Goal: Transaction & Acquisition: Purchase product/service

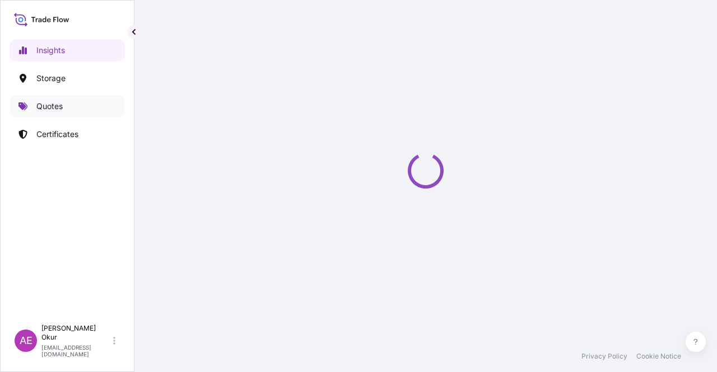
click at [79, 105] on link "Quotes" at bounding box center [67, 106] width 115 height 22
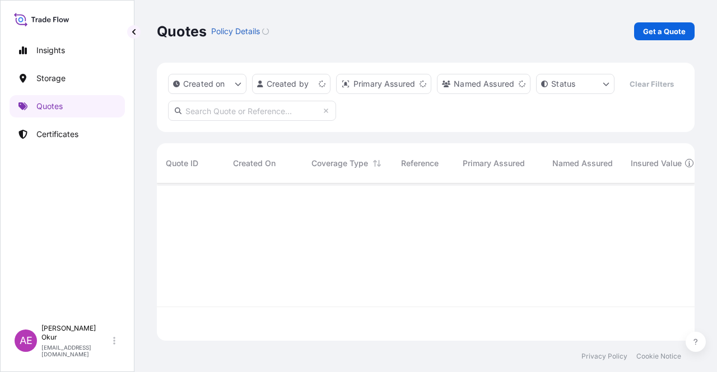
scroll to position [155, 528]
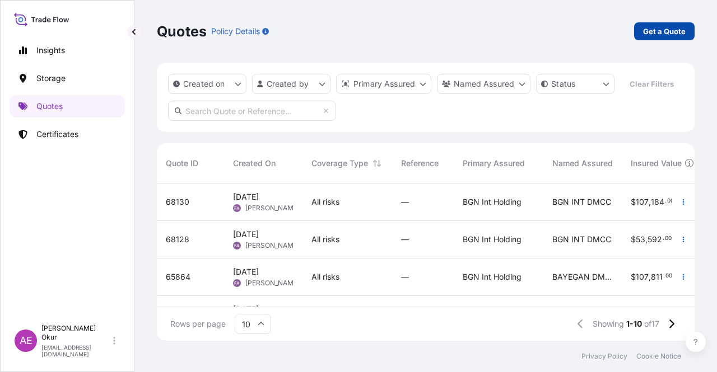
click at [589, 29] on p "Get a Quote" at bounding box center [664, 31] width 43 height 11
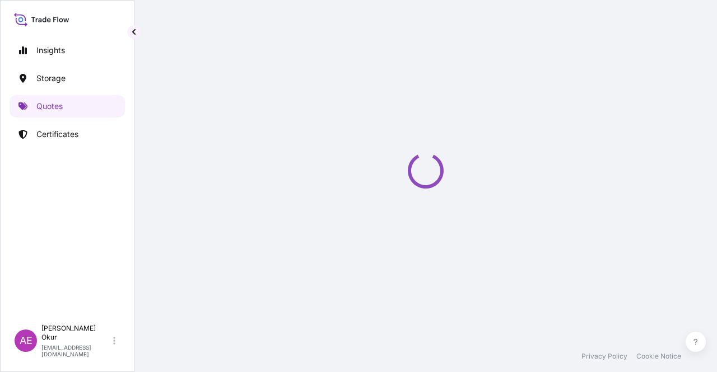
select select "Ocean Vessel"
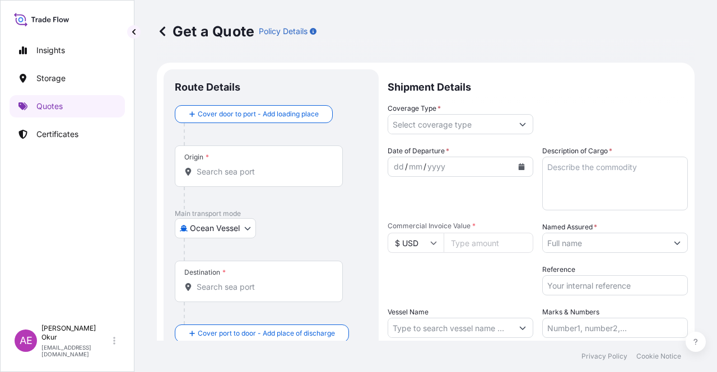
scroll to position [18, 0]
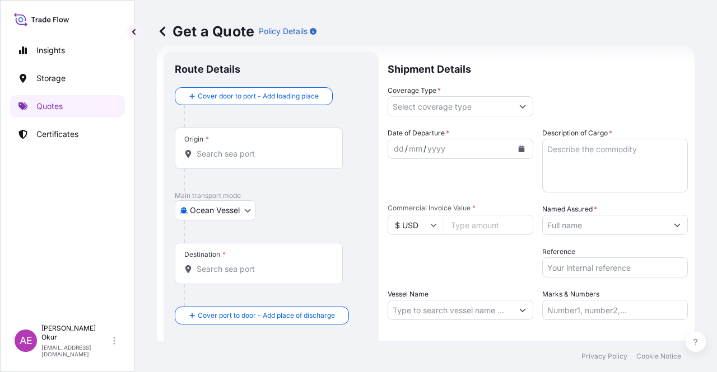
click at [275, 149] on input "Origin *" at bounding box center [262, 153] width 132 height 11
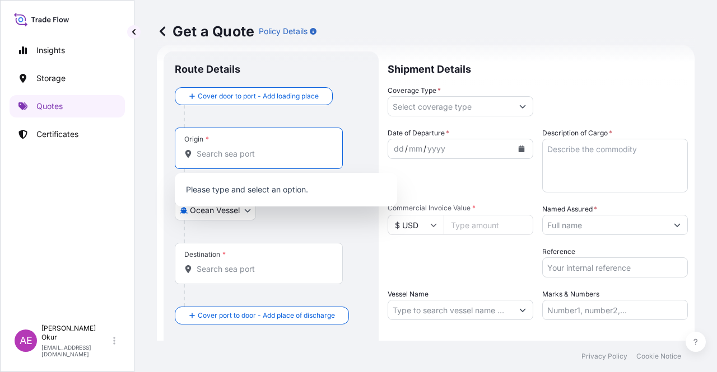
paste input "[GEOGRAPHIC_DATA], [GEOGRAPHIC_DATA]"
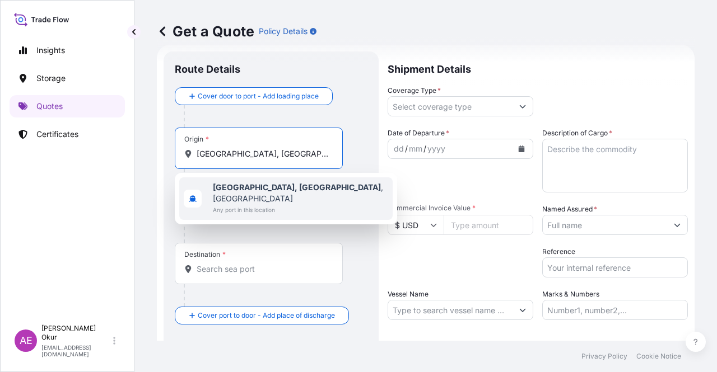
click at [265, 204] on span "Any port in this location" at bounding box center [300, 209] width 175 height 11
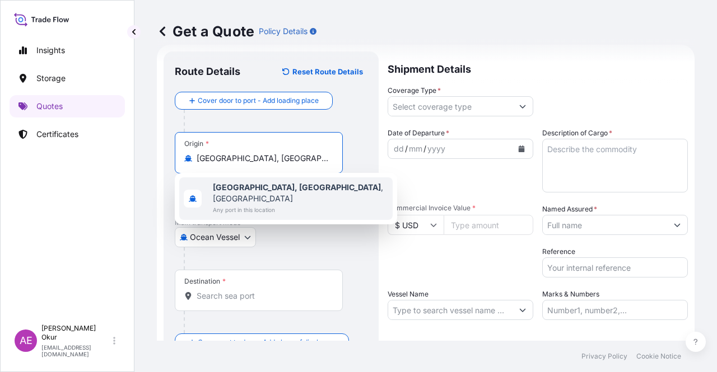
type input "[GEOGRAPHIC_DATA], [GEOGRAPHIC_DATA], [GEOGRAPHIC_DATA]"
click at [260, 185] on input "Text to appear on certificate" at bounding box center [259, 186] width 168 height 20
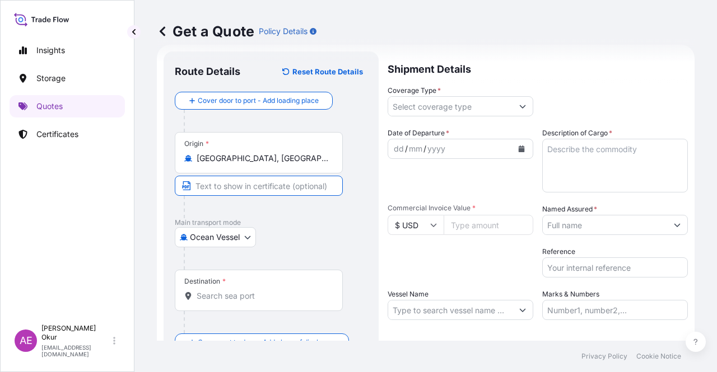
paste input "[GEOGRAPHIC_DATA], [GEOGRAPHIC_DATA]"
type input "[GEOGRAPHIC_DATA], [GEOGRAPHIC_DATA] / [GEOGRAPHIC_DATA]"
click at [252, 281] on div "Destination *" at bounding box center [259, 290] width 168 height 41
click at [252, 291] on input "Destination *" at bounding box center [262, 296] width 132 height 11
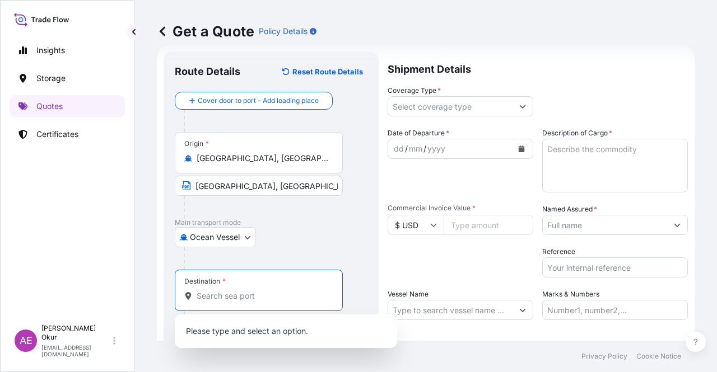
paste input "[GEOGRAPHIC_DATA]"
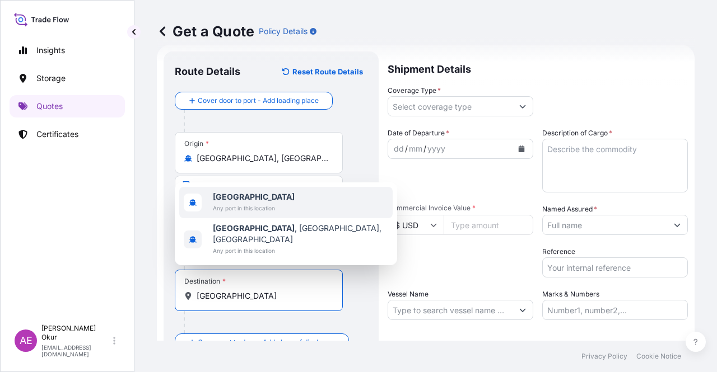
click at [233, 214] on span "Any port in this location" at bounding box center [254, 208] width 82 height 11
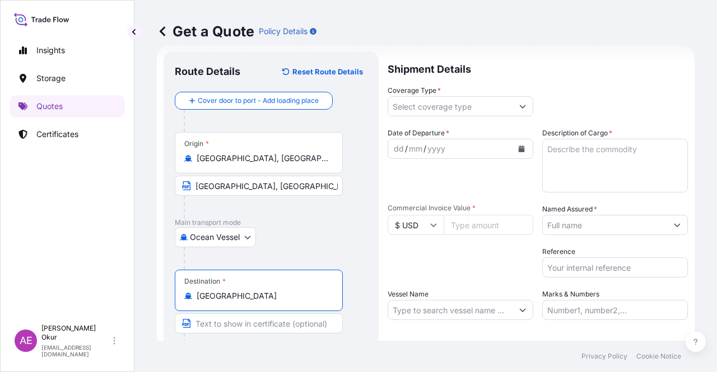
type input "[GEOGRAPHIC_DATA]"
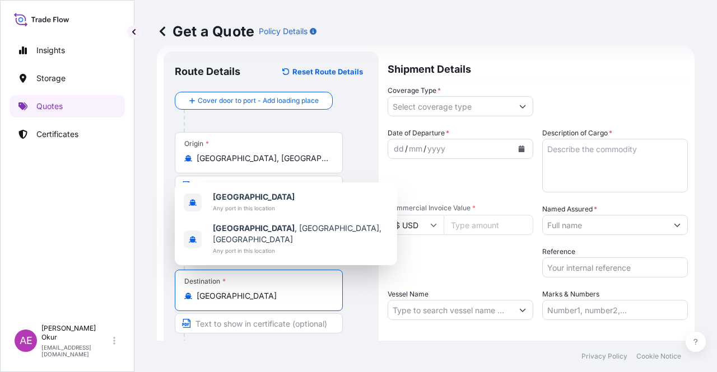
click at [290, 299] on input "Text to appear on certificate" at bounding box center [259, 323] width 168 height 20
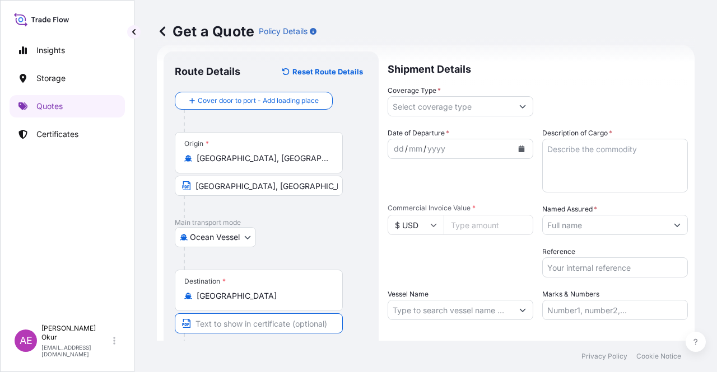
paste input "ONE OR MORE SAFE PORT(S) OR BERTH(S) IN [GEOGRAPHIC_DATA]"
type input "ONE OR MORE SAFE PORT(S) OR BERTH(S) IN [GEOGRAPHIC_DATA]"
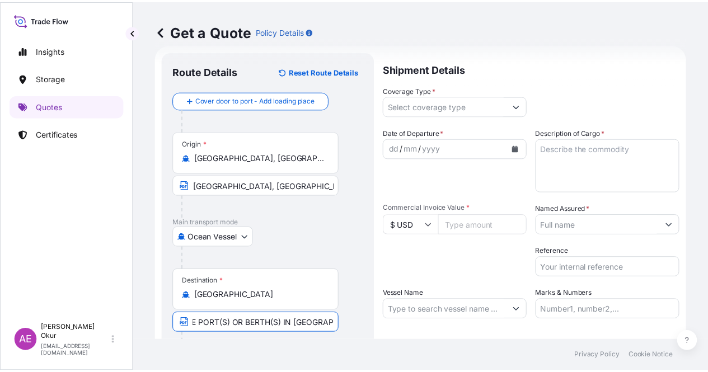
scroll to position [0, 0]
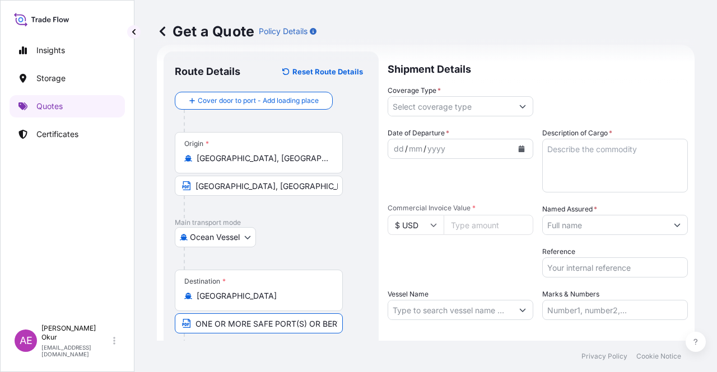
click at [512, 101] on button "Show suggestions" at bounding box center [522, 106] width 20 height 20
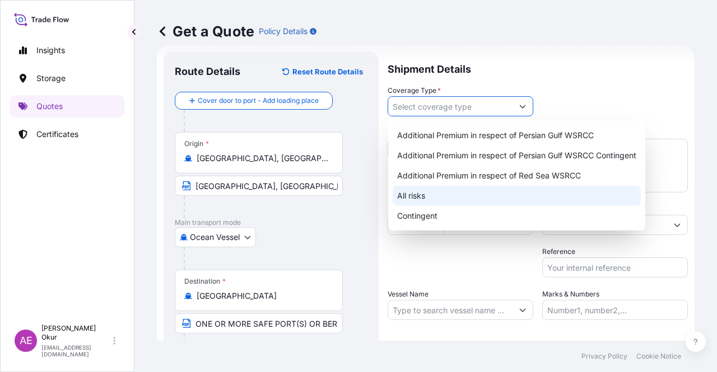
click at [443, 198] on div "All risks" at bounding box center [516, 196] width 248 height 20
type input "All risks"
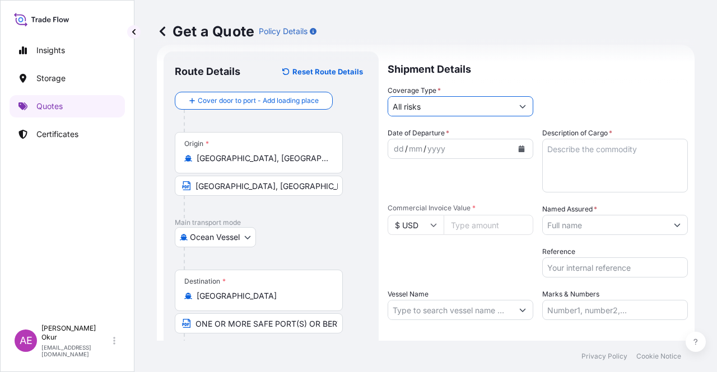
click at [395, 149] on div "dd" at bounding box center [398, 148] width 12 height 13
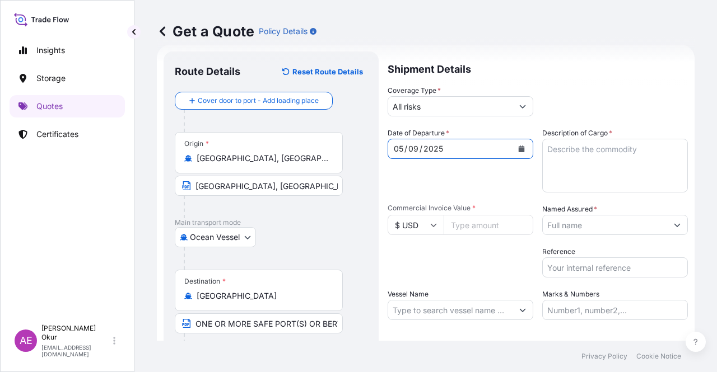
click at [589, 152] on textarea "Description of Cargo *" at bounding box center [615, 166] width 146 height 54
paste textarea "2173776,031"
type textarea "2173776,031"
click at [486, 224] on input "Commercial Invoice Value *" at bounding box center [488, 225] width 90 height 20
paste input "2173776.03"
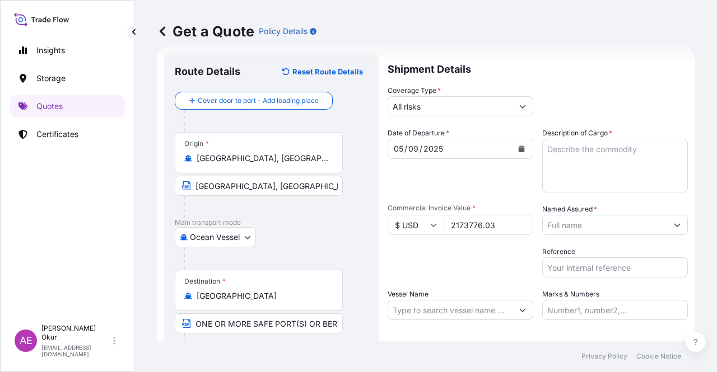
type input "2173776.03"
click at [570, 161] on textarea "Description of Cargo *" at bounding box center [615, 166] width 146 height 54
paste textarea "BUTANE"
type textarea "BUTANE"
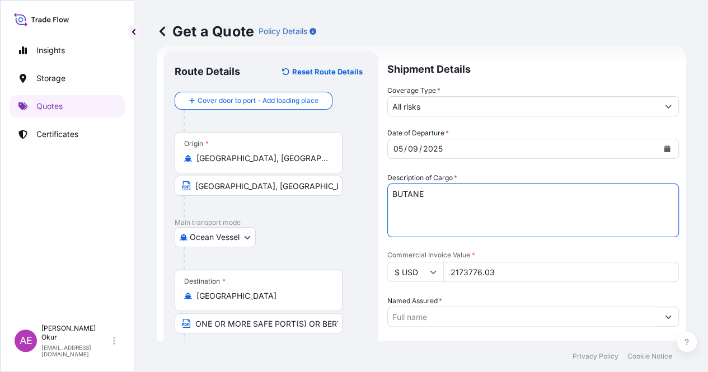
click at [588, 299] on input "Named Assured *" at bounding box center [523, 317] width 270 height 20
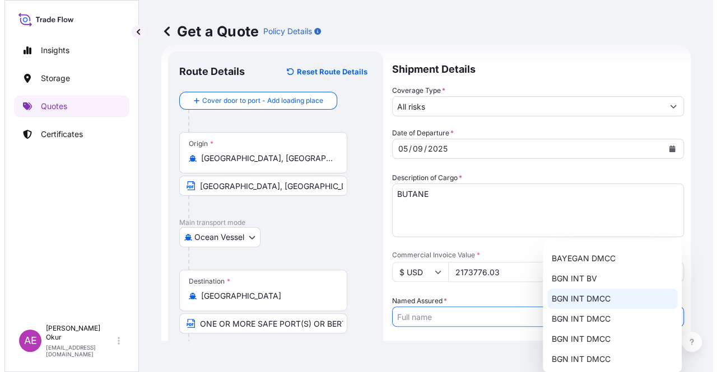
scroll to position [67, 0]
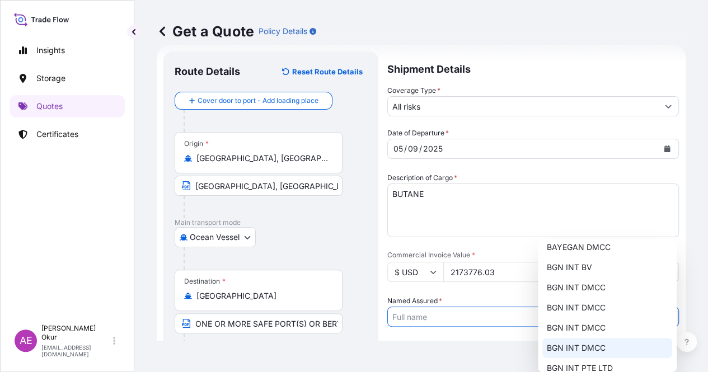
click at [589, 299] on div "BGN INT PTE LTD" at bounding box center [607, 368] width 130 height 20
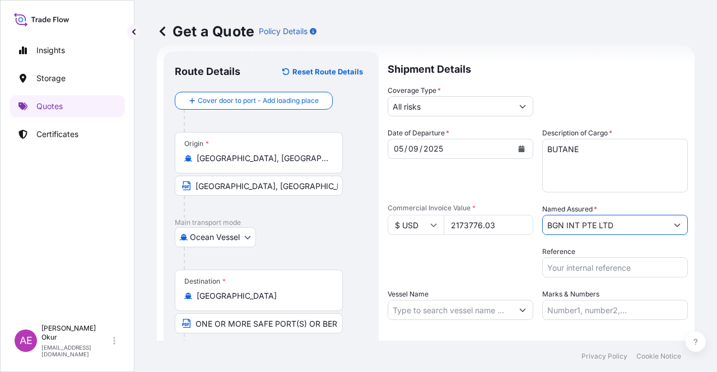
type input "BGN INT PTE LTD"
click at [467, 298] on div "Vessel Name" at bounding box center [460, 304] width 146 height 31
click at [468, 299] on input "Vessel Name" at bounding box center [450, 310] width 124 height 20
paste input "GAS KAISERIN"
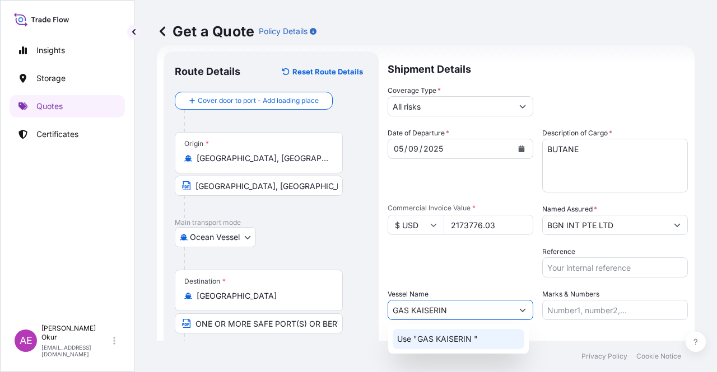
click at [467, 299] on p "Use "GAS KAISERIN "" at bounding box center [437, 339] width 81 height 11
type input "GAS KAISERIN"
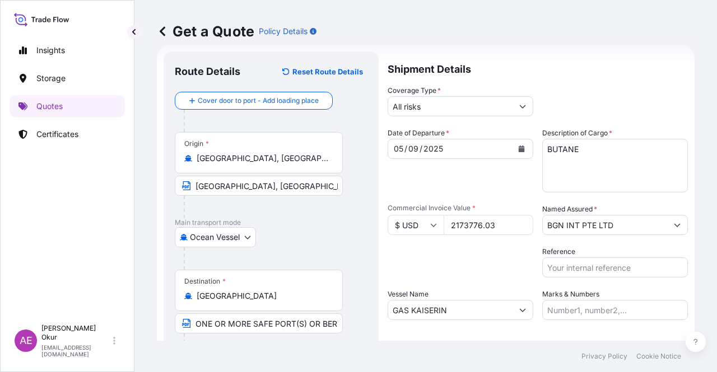
click at [589, 298] on div "Marks & Numbers" at bounding box center [615, 304] width 146 height 31
click at [589, 299] on input "Marks & Numbers" at bounding box center [615, 310] width 146 height 20
drag, startPoint x: 571, startPoint y: 310, endPoint x: 615, endPoint y: 309, distance: 44.2
click at [589, 299] on input "PO NO:25Y0221600 Quantity M/[PERSON_NAME]: 25.042,46 Premium: USD 1.705,97" at bounding box center [615, 310] width 146 height 20
paste input "189500"
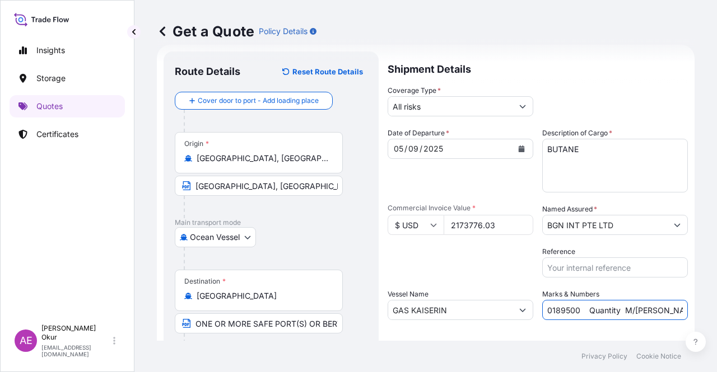
drag, startPoint x: 662, startPoint y: 308, endPoint x: 680, endPoint y: 307, distance: 17.9
click at [589, 299] on form "Route Details Reset Route Details Cover door to port - Add loading place Place …" at bounding box center [425, 228] width 537 height 366
click at [589, 299] on input "PO NO:25Y0189500 Quantity M/[PERSON_NAME]: 25.042,46 Premium: USD 1.705,97" at bounding box center [615, 310] width 146 height 20
drag, startPoint x: 572, startPoint y: 312, endPoint x: 608, endPoint y: 311, distance: 35.8
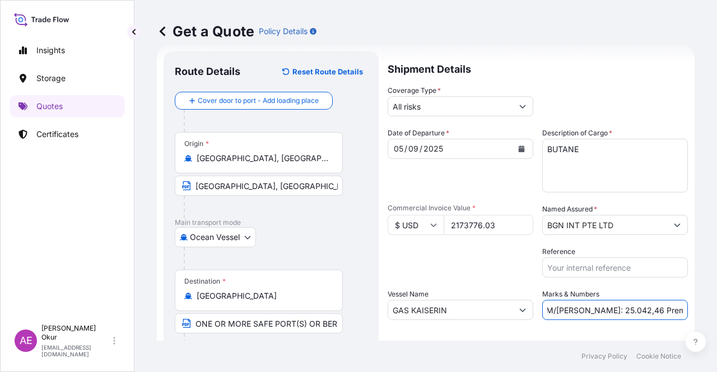
click at [589, 299] on input "PO NO:25Y0189500 Quantity M/[PERSON_NAME]: 25.042,46 Premium: USD 1.705,97" at bounding box center [615, 310] width 146 height 20
paste input "3.779,00"
drag, startPoint x: 657, startPoint y: 313, endPoint x: 716, endPoint y: 313, distance: 59.3
click at [589, 299] on div "Get a Quote Policy Details Route Details Reset Route Details Cover door to port…" at bounding box center [425, 170] width 582 height 341
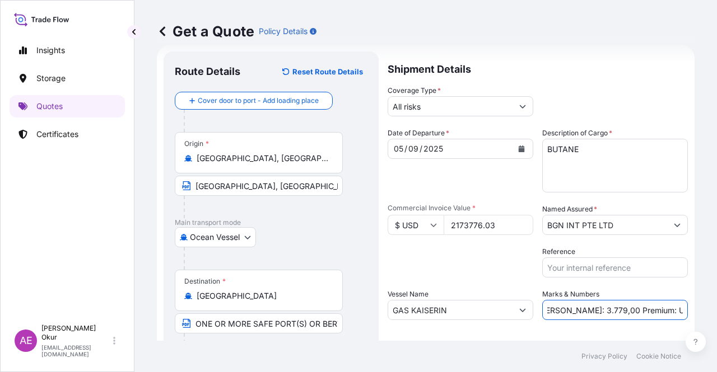
click at [589, 299] on input "PO NO:25Y0189500 Quantity M/[PERSON_NAME]: 3.779,00 Premium: USD 1.705,97" at bounding box center [615, 310] width 146 height 20
drag, startPoint x: 644, startPoint y: 310, endPoint x: 701, endPoint y: 311, distance: 57.7
click at [589, 299] on div "Get a Quote Policy Details Route Details Reset Route Details Cover door to port…" at bounding box center [425, 170] width 582 height 341
paste input "239,12"
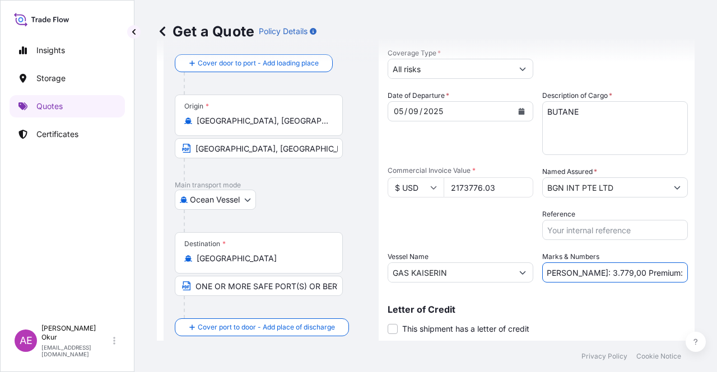
scroll to position [87, 0]
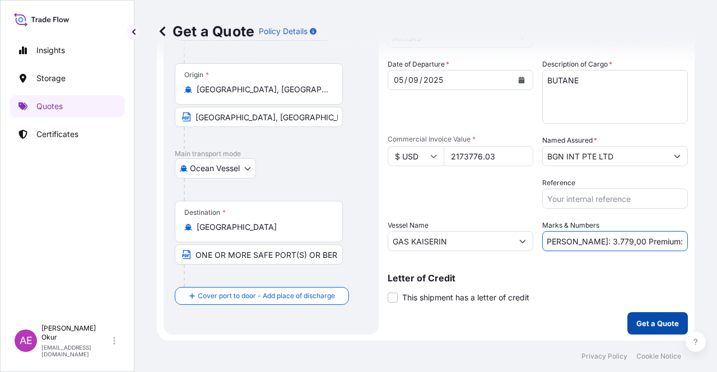
type input "PO NO:25Y0189500 Quantity M/[PERSON_NAME]: 3.779,00 Premium: USD 239,12"
click at [589, 299] on button "Get a Quote" at bounding box center [657, 323] width 60 height 22
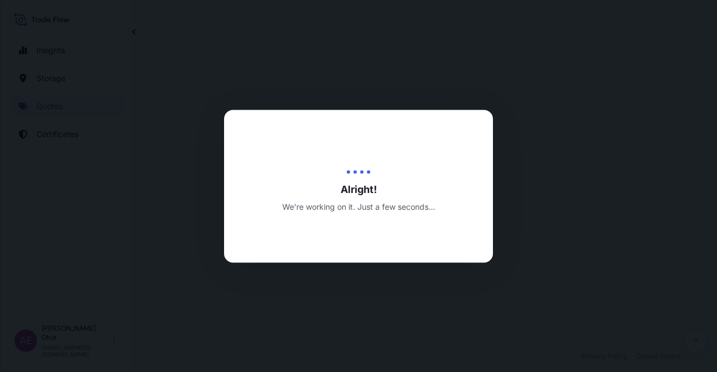
select select "Ocean Vessel"
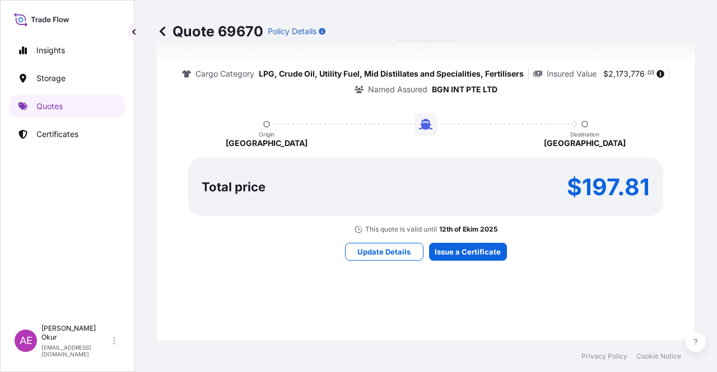
click at [461, 233] on div "Here's your insurance offer Primary Assured BGN Int Holding All risk coverage C…" at bounding box center [425, 117] width 506 height 651
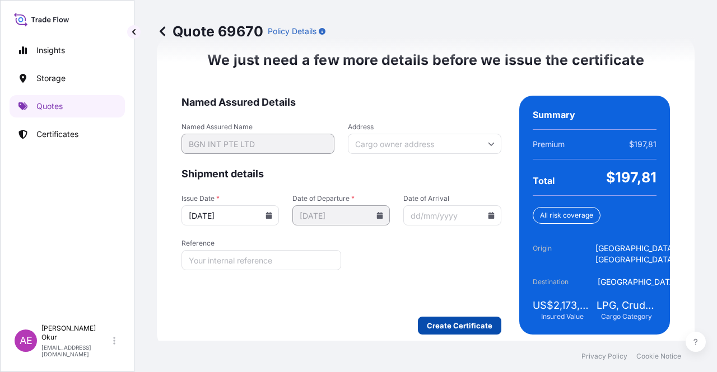
scroll to position [1431, 0]
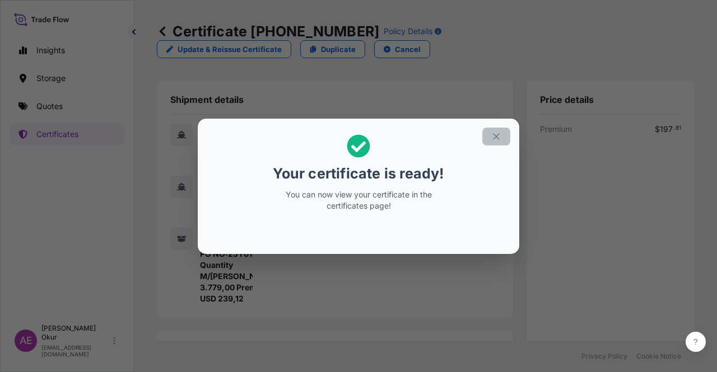
click at [495, 137] on icon "button" at bounding box center [496, 137] width 10 height 10
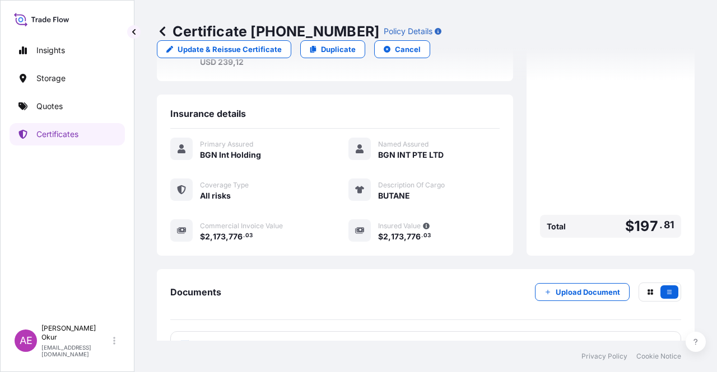
scroll to position [291, 0]
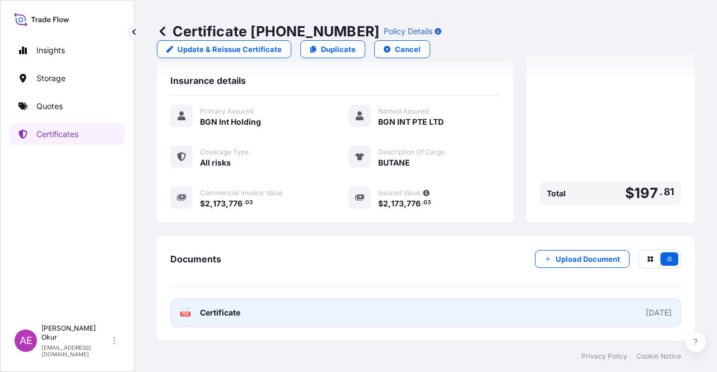
click at [240, 299] on link "PDF Certificate [DATE]" at bounding box center [425, 312] width 511 height 29
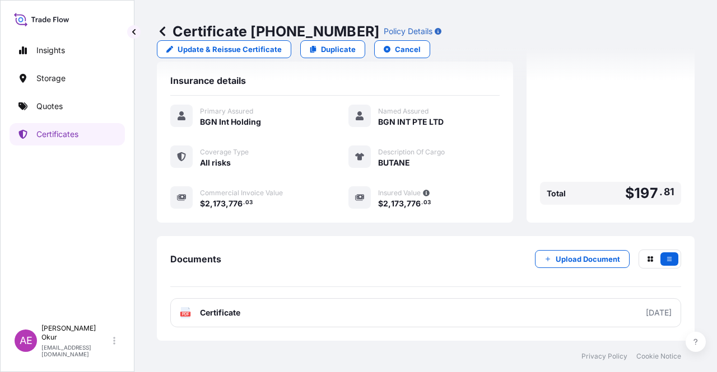
click at [30, 103] on link "Quotes" at bounding box center [67, 106] width 115 height 22
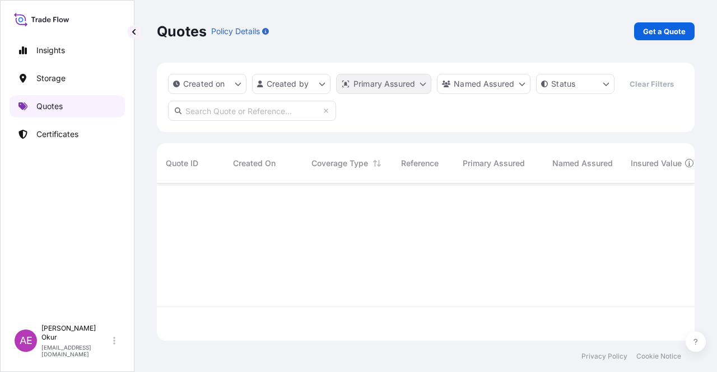
scroll to position [155, 528]
click at [589, 36] on p "Get a Quote" at bounding box center [664, 31] width 43 height 11
select select "Ocean Vessel"
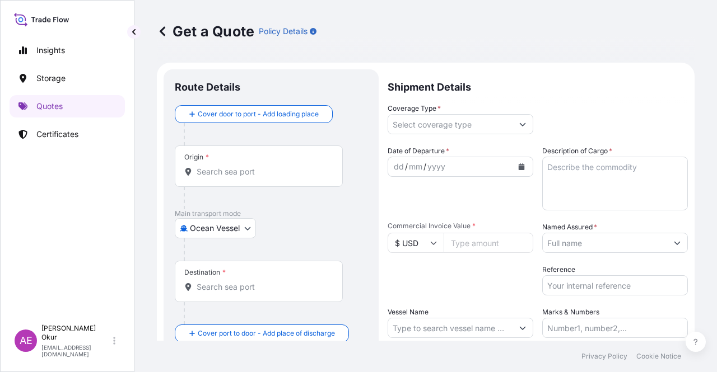
scroll to position [18, 0]
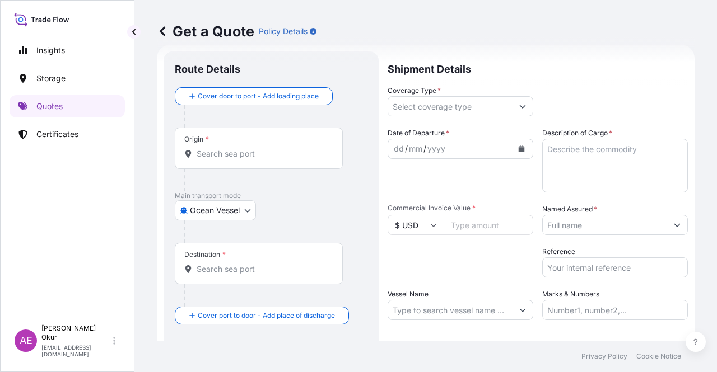
click at [262, 141] on div "Origin *" at bounding box center [259, 148] width 168 height 41
click at [262, 148] on input "Origin *" at bounding box center [262, 153] width 132 height 11
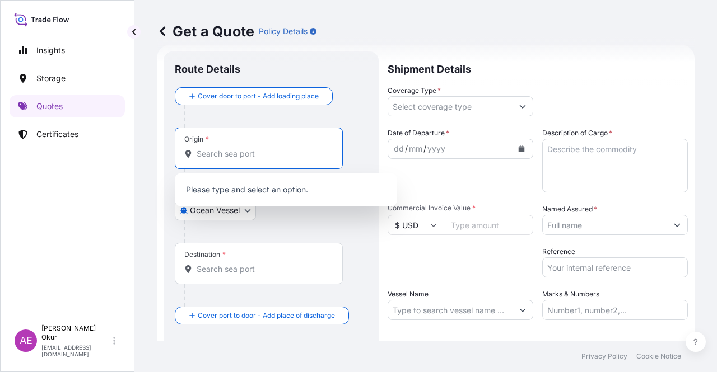
paste input "[GEOGRAPHIC_DATA], [GEOGRAPHIC_DATA]"
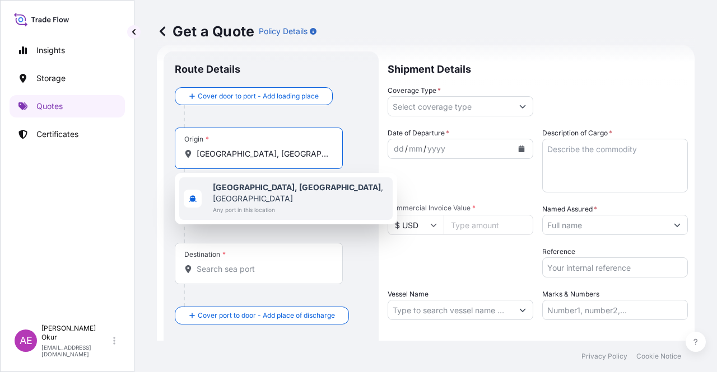
click at [274, 204] on span "Any port in this location" at bounding box center [300, 209] width 175 height 11
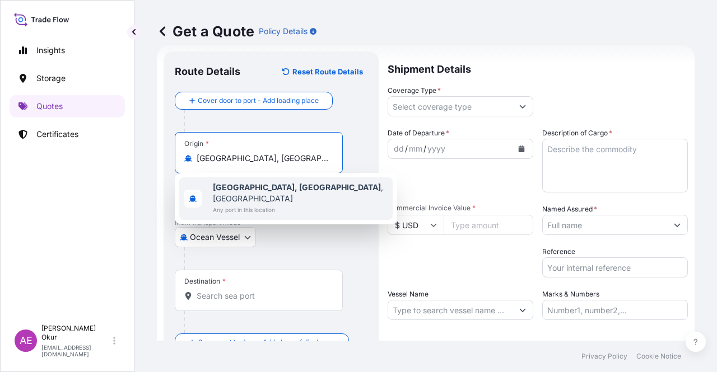
type input "[GEOGRAPHIC_DATA], [GEOGRAPHIC_DATA], [GEOGRAPHIC_DATA]"
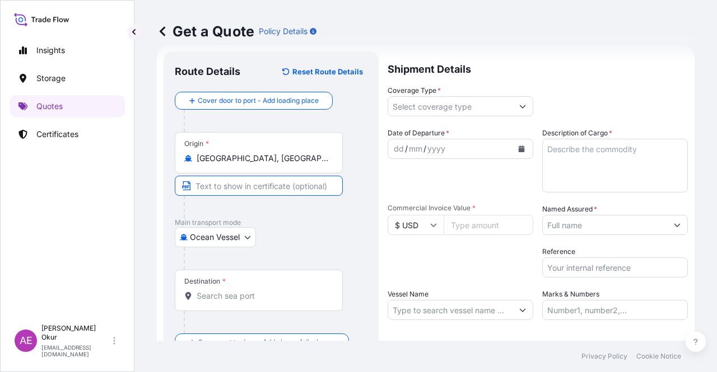
click at [261, 179] on input "Text to appear on certificate" at bounding box center [259, 186] width 168 height 20
paste input "[GEOGRAPHIC_DATA], [GEOGRAPHIC_DATA]"
type input "[GEOGRAPHIC_DATA], [GEOGRAPHIC_DATA] / [GEOGRAPHIC_DATA]"
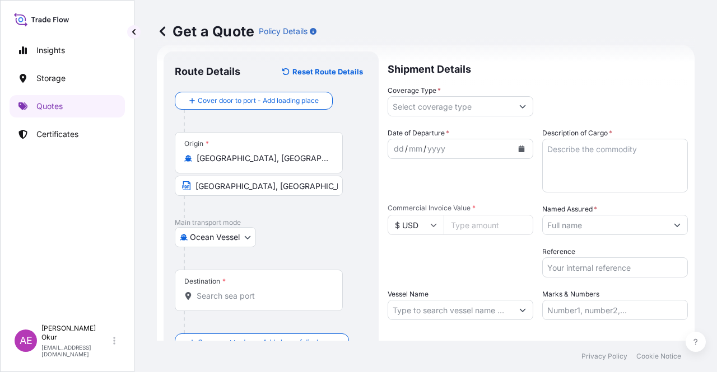
click at [251, 279] on div "Destination *" at bounding box center [259, 290] width 168 height 41
click at [251, 291] on input "Destination *" at bounding box center [262, 296] width 132 height 11
paste input "[GEOGRAPHIC_DATA]"
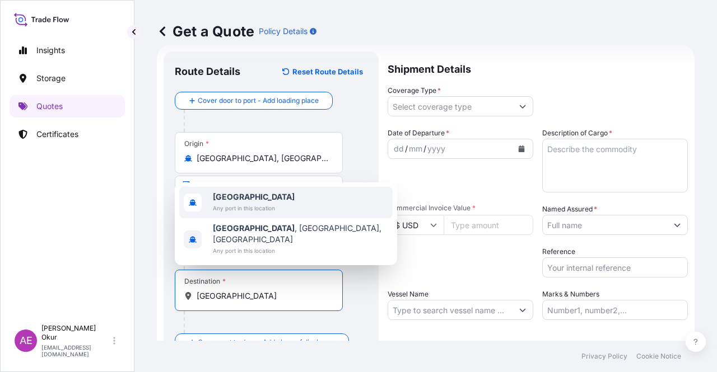
click at [273, 214] on span "Any port in this location" at bounding box center [254, 208] width 82 height 11
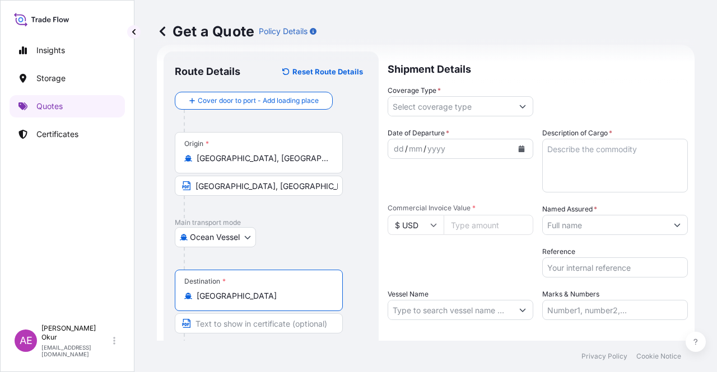
type input "[GEOGRAPHIC_DATA]"
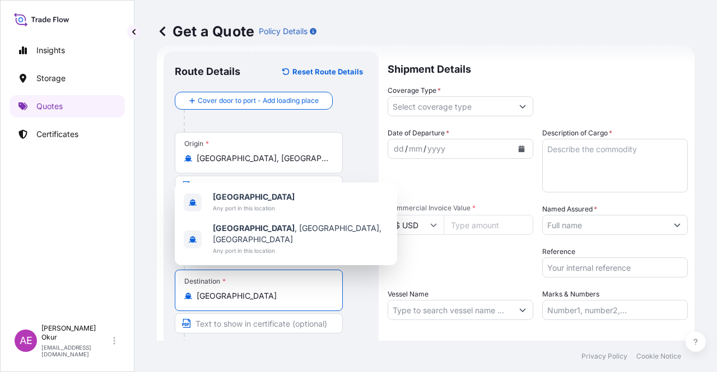
click at [245, 299] on input "Text to appear on certificate" at bounding box center [259, 323] width 168 height 20
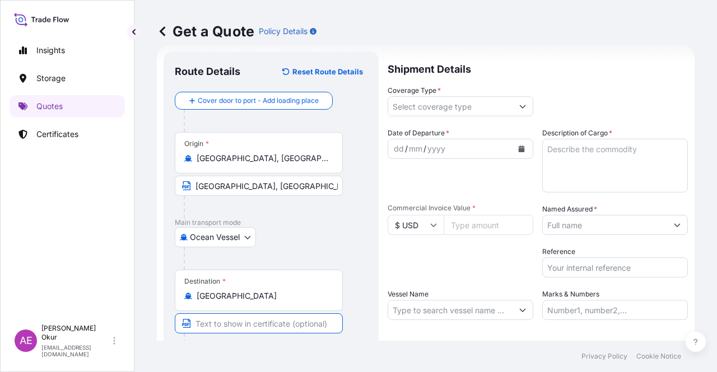
paste input "ONE OR MORE SAFE PORT(S) OR BERTH(S) IN [GEOGRAPHIC_DATA]"
type input "ONE OR MORE SAFE PORT(S) OR BERTH(S) IN [GEOGRAPHIC_DATA]"
click at [459, 104] on input "Coverage Type *" at bounding box center [450, 106] width 124 height 20
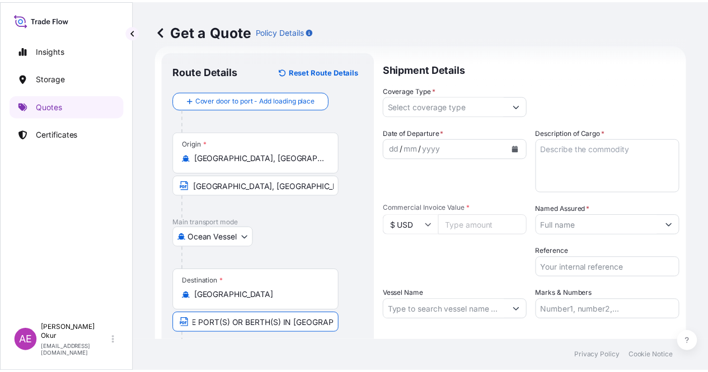
scroll to position [0, 0]
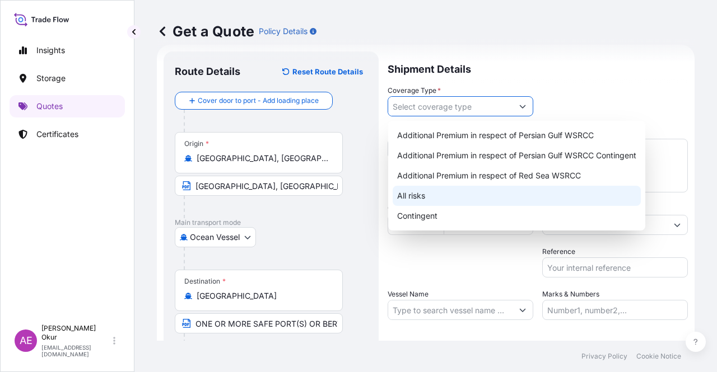
click at [432, 194] on div "All risks" at bounding box center [516, 196] width 248 height 20
type input "All risks"
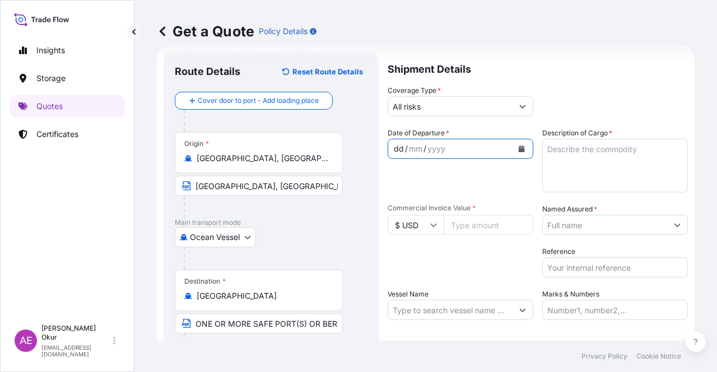
click at [398, 146] on div "dd" at bounding box center [398, 148] width 12 height 13
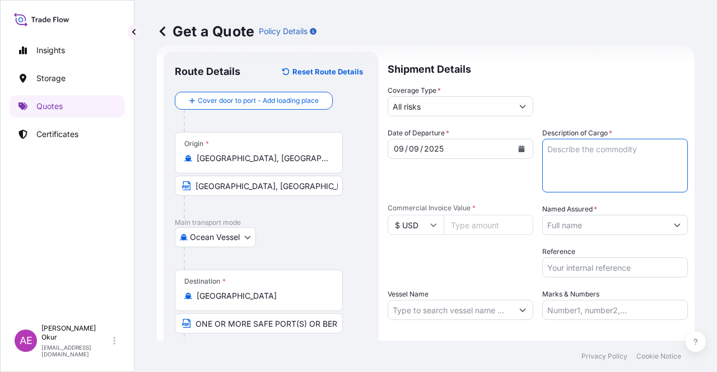
click at [589, 166] on textarea "Description of Cargo *" at bounding box center [615, 166] width 146 height 54
paste textarea "PROPANE"
type textarea "PROPANE"
click at [470, 217] on input "Commercial Invoice Value *" at bounding box center [488, 225] width 90 height 20
paste input "5587175"
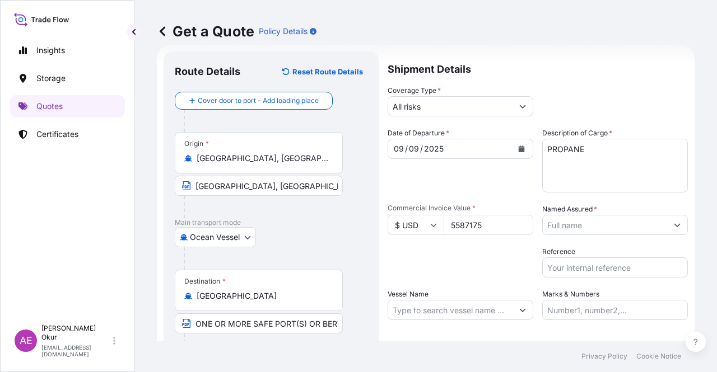
type input "5587175"
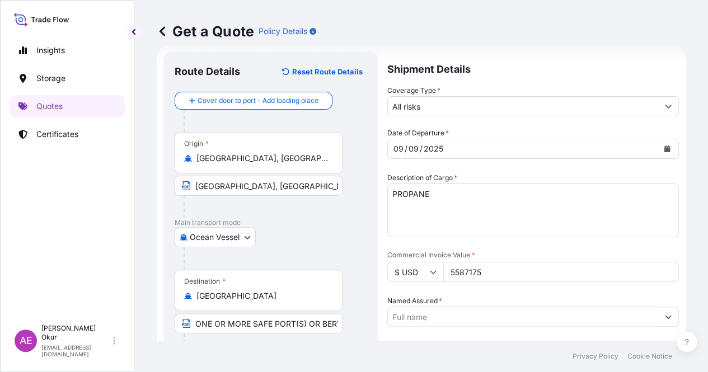
click at [578, 299] on input "Named Assured *" at bounding box center [523, 317] width 270 height 20
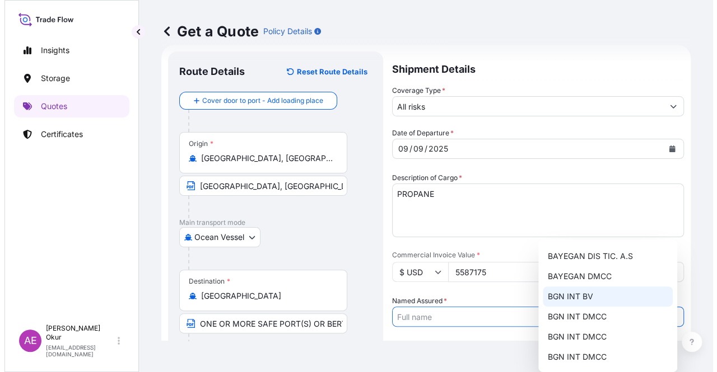
scroll to position [67, 0]
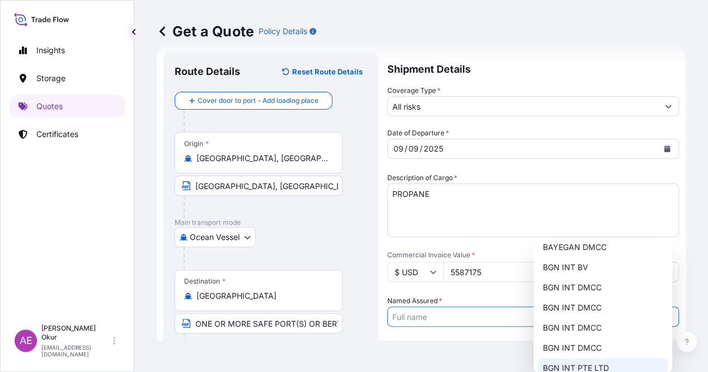
click at [587, 299] on span "BGN INT PTE LTD" at bounding box center [575, 368] width 66 height 11
type input "BGN INT PTE LTD"
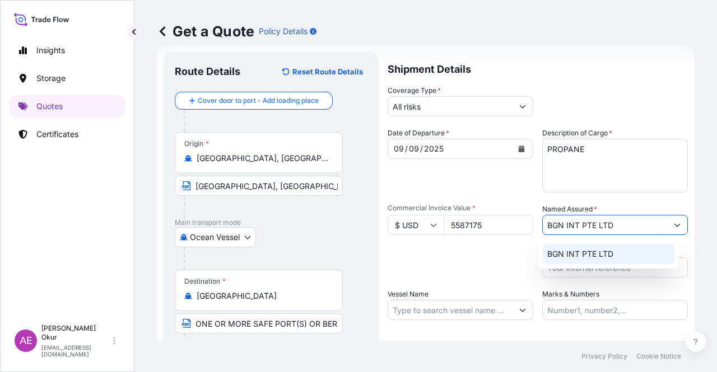
click at [467, 299] on input "Vessel Name" at bounding box center [450, 310] width 124 height 20
paste input "GAS KAISERIN"
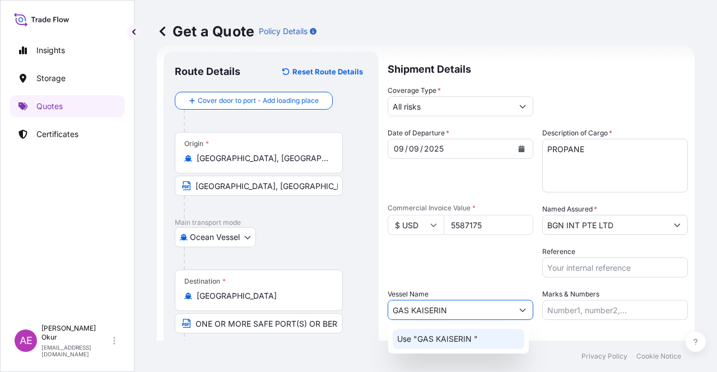
click at [474, 299] on p "Use "GAS KAISERIN "" at bounding box center [437, 339] width 81 height 11
type input "GAS KAISERIN"
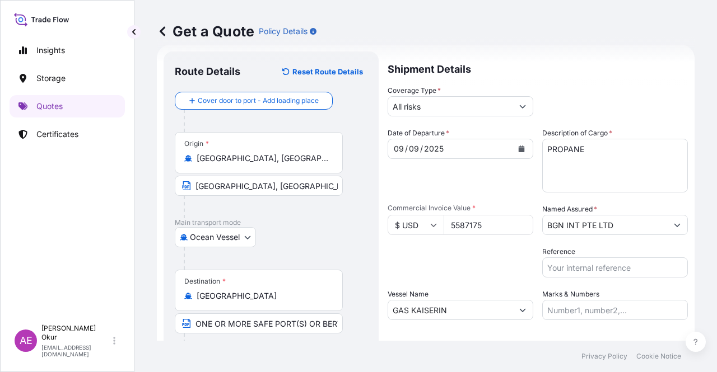
click at [578, 291] on label "Marks & Numbers" at bounding box center [570, 294] width 57 height 11
click at [578, 299] on input "Marks & Numbers" at bounding box center [615, 310] width 146 height 20
click at [573, 299] on input "Marks & Numbers" at bounding box center [615, 310] width 146 height 20
drag, startPoint x: 570, startPoint y: 310, endPoint x: 615, endPoint y: 310, distance: 44.8
click at [589, 299] on input "PO NO:25Y0221600 Quantity M/[PERSON_NAME]: 25.042,46 Premium: USD 1.705,97" at bounding box center [615, 310] width 146 height 20
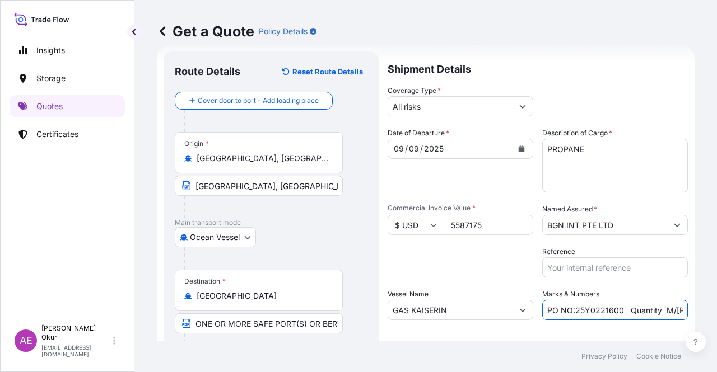
paste input "189400"
drag, startPoint x: 679, startPoint y: 312, endPoint x: 701, endPoint y: 311, distance: 21.9
click at [589, 299] on div "Get a Quote Policy Details Route Details Reset Route Details Cover door to port…" at bounding box center [425, 170] width 582 height 341
click at [589, 299] on input "PO NO:25Y0189400 Quantity M/[PERSON_NAME]: 25.042,46 Premium: USD 1.705,97" at bounding box center [615, 310] width 146 height 20
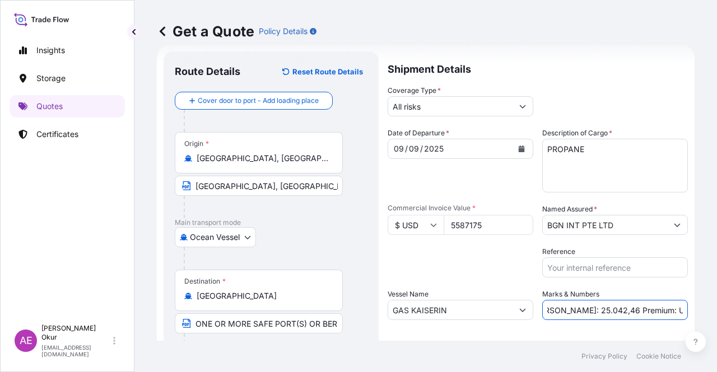
drag, startPoint x: 549, startPoint y: 310, endPoint x: 585, endPoint y: 311, distance: 36.4
click at [585, 299] on input "PO NO:25Y0189400 Quantity M/[PERSON_NAME]: 25.042,46 Premium: USD 1.705,97" at bounding box center [615, 310] width 146 height 20
paste input "11.000,00"
drag, startPoint x: 662, startPoint y: 313, endPoint x: 716, endPoint y: 312, distance: 54.3
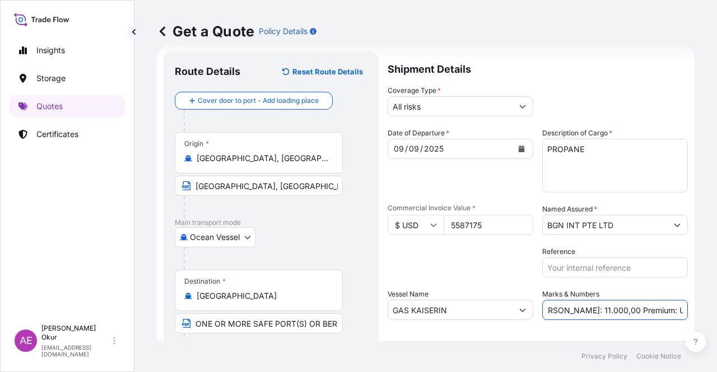
click at [589, 299] on div "Get a Quote Policy Details Route Details Reset Route Details Cover door to port…" at bounding box center [425, 170] width 582 height 341
click at [589, 299] on input "PO NO:25Y0189400 Quantity M/[PERSON_NAME]: 11.000,00 Premium: USD 1.705,97" at bounding box center [615, 310] width 146 height 20
drag, startPoint x: 642, startPoint y: 308, endPoint x: 716, endPoint y: 308, distance: 74.5
click at [589, 299] on div "Get a Quote Policy Details Route Details Reset Route Details Cover door to port…" at bounding box center [425, 170] width 582 height 341
paste input "614,59"
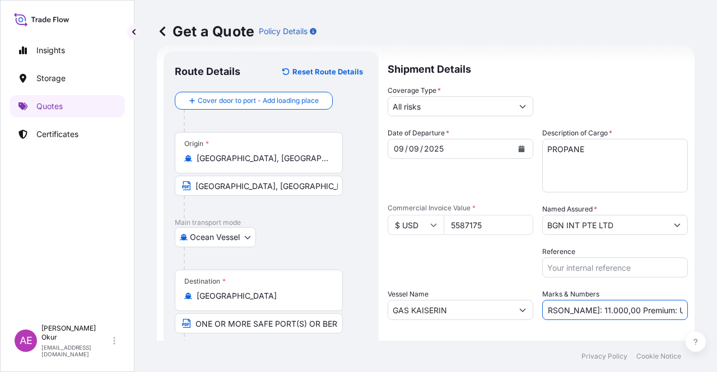
scroll to position [0, 135]
click at [589, 299] on input "PO NO:25Y0189400 Quantity M/[PERSON_NAME]: 11.000,00 Premium: USD614,59" at bounding box center [615, 310] width 146 height 20
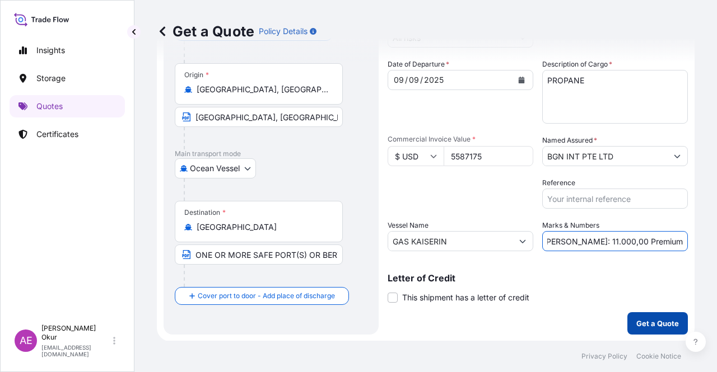
type input "PO NO:25Y0189400 Quantity M/[PERSON_NAME]: 11.000,00 Premium: USD 614,59"
click at [589, 299] on p "Get a Quote" at bounding box center [657, 323] width 43 height 11
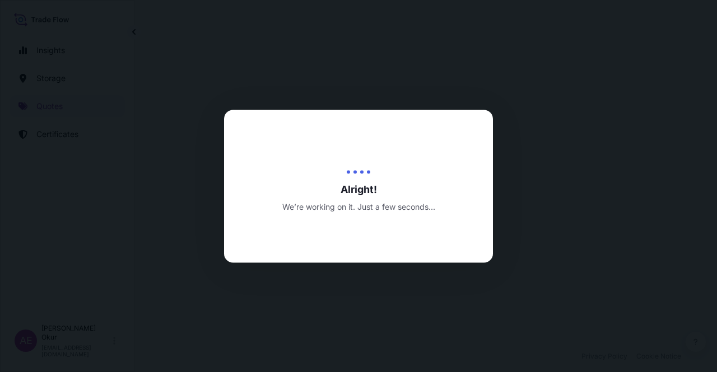
select select "Ocean Vessel"
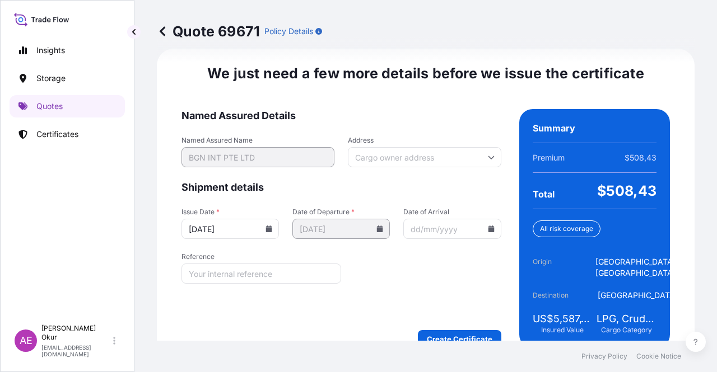
scroll to position [1413, 0]
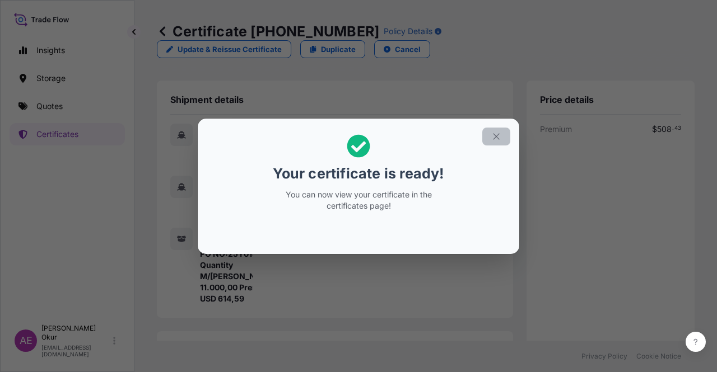
click at [491, 135] on icon "button" at bounding box center [496, 137] width 10 height 10
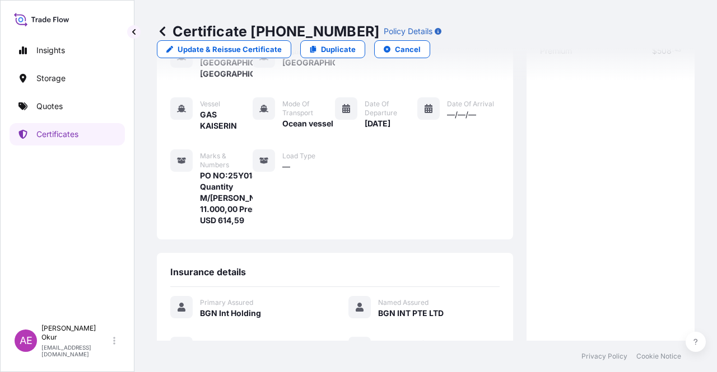
scroll to position [291, 0]
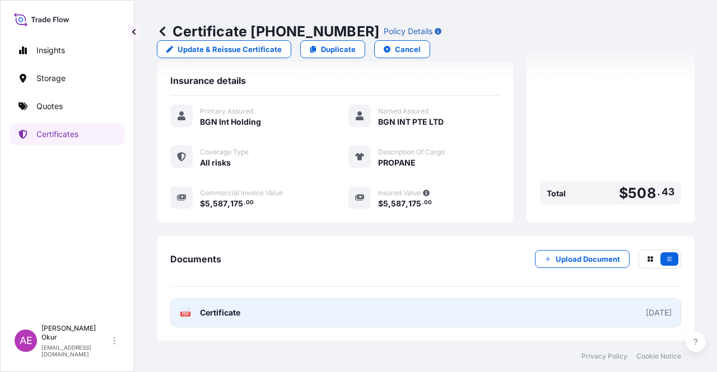
click at [225, 299] on span "Certificate" at bounding box center [220, 312] width 40 height 11
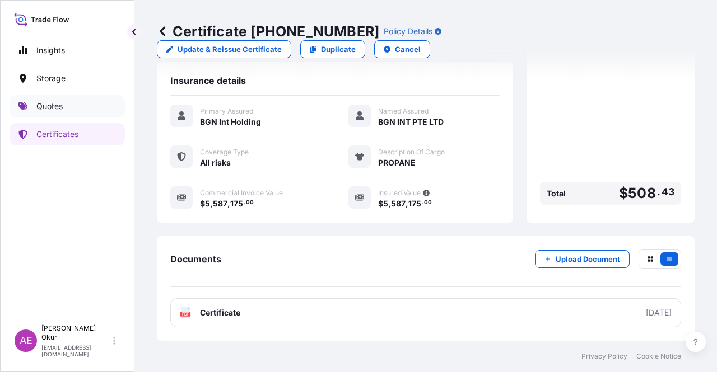
click at [60, 116] on link "Quotes" at bounding box center [67, 106] width 115 height 22
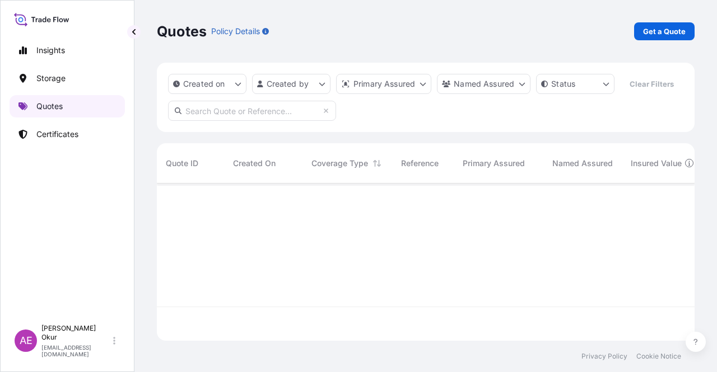
scroll to position [155, 528]
click at [589, 35] on p "Get a Quote" at bounding box center [664, 31] width 43 height 11
select select "Ocean Vessel"
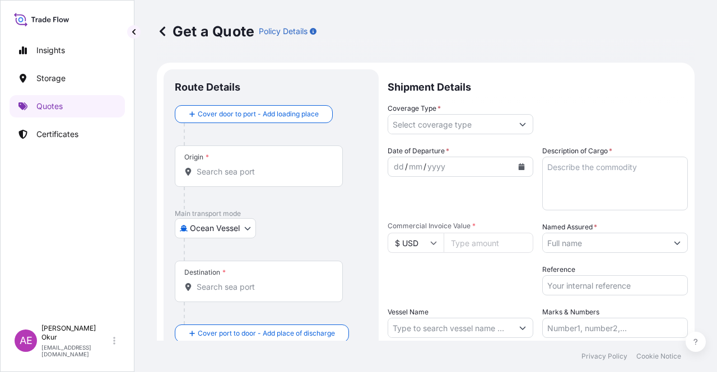
scroll to position [18, 0]
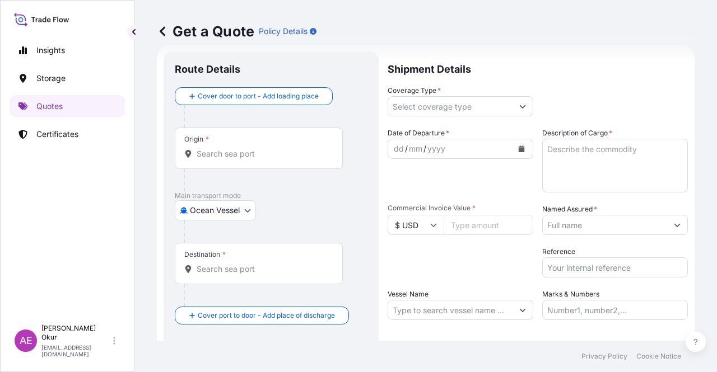
click at [250, 161] on div "Origin *" at bounding box center [259, 148] width 168 height 41
click at [250, 160] on input "Origin *" at bounding box center [262, 153] width 132 height 11
paste input "[GEOGRAPHIC_DATA], [GEOGRAPHIC_DATA]"
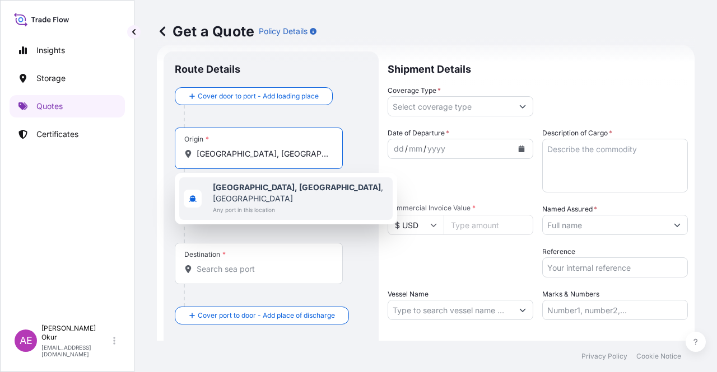
click at [251, 204] on span "Any port in this location" at bounding box center [300, 209] width 175 height 11
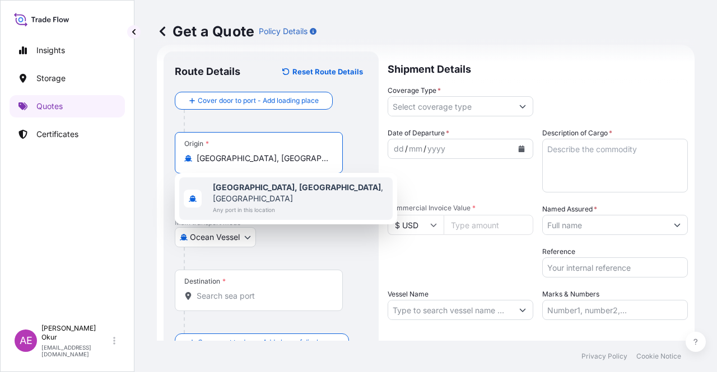
type input "[GEOGRAPHIC_DATA], [GEOGRAPHIC_DATA], [GEOGRAPHIC_DATA]"
click at [241, 178] on input "Text to appear on certificate" at bounding box center [259, 186] width 168 height 20
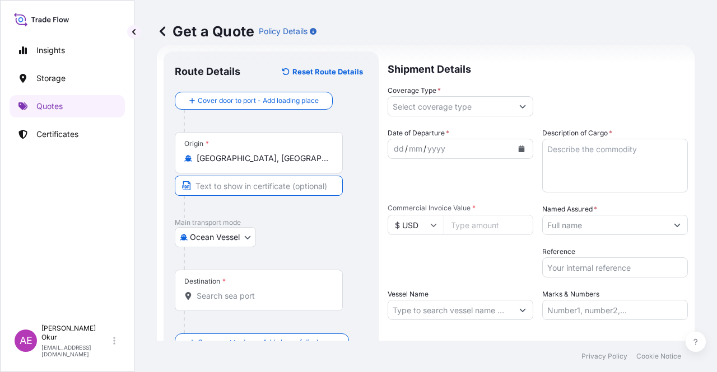
paste input "[GEOGRAPHIC_DATA], [GEOGRAPHIC_DATA]"
type input "[GEOGRAPHIC_DATA], [GEOGRAPHIC_DATA] / [GEOGRAPHIC_DATA]"
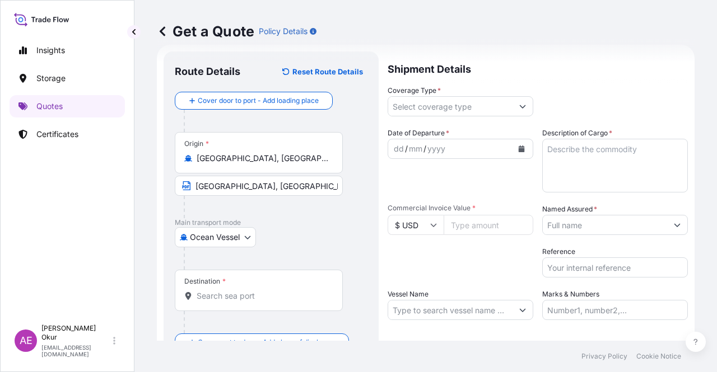
click at [279, 289] on div "Destination *" at bounding box center [259, 290] width 168 height 41
click at [279, 291] on input "Destination *" at bounding box center [262, 296] width 132 height 11
paste input "[GEOGRAPHIC_DATA]"
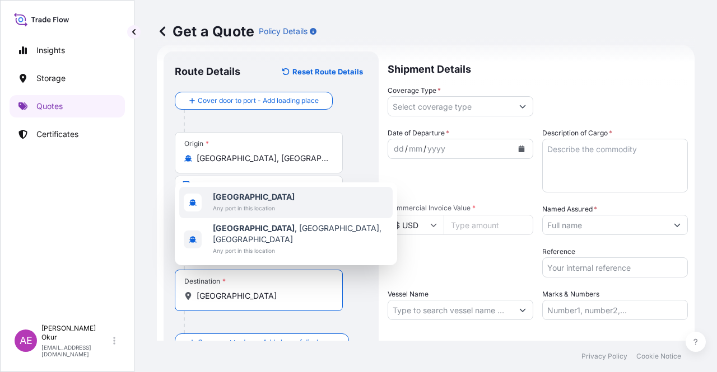
click at [259, 214] on span "Any port in this location" at bounding box center [254, 208] width 82 height 11
type input "[GEOGRAPHIC_DATA]"
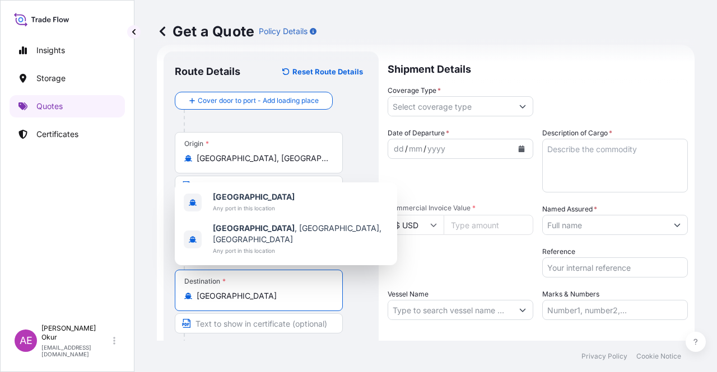
click at [237, 299] on input "Text to appear on certificate" at bounding box center [259, 323] width 168 height 20
paste input "ONE OR MORE SAFE PORT(S) OR BERTH(S) IN [GEOGRAPHIC_DATA]"
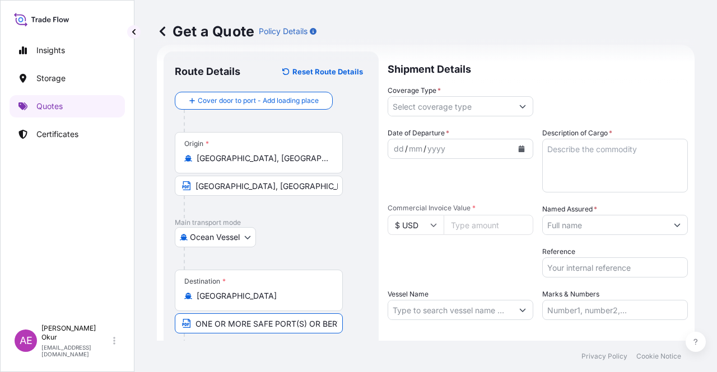
scroll to position [0, 74]
type input "ONE OR MORE SAFE PORT(S) OR BERTH(S) IN [GEOGRAPHIC_DATA]"
click at [441, 100] on input "Coverage Type *" at bounding box center [450, 106] width 124 height 20
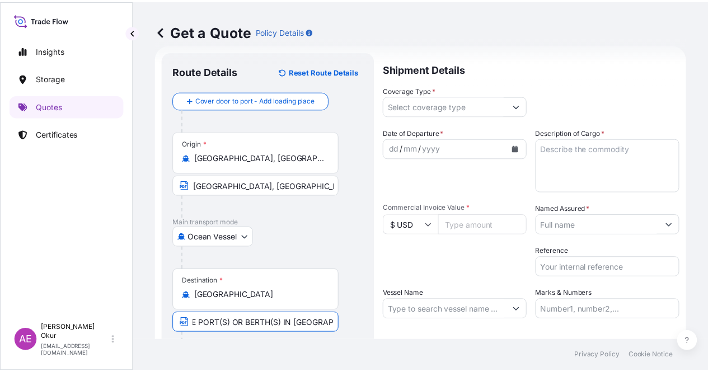
scroll to position [0, 0]
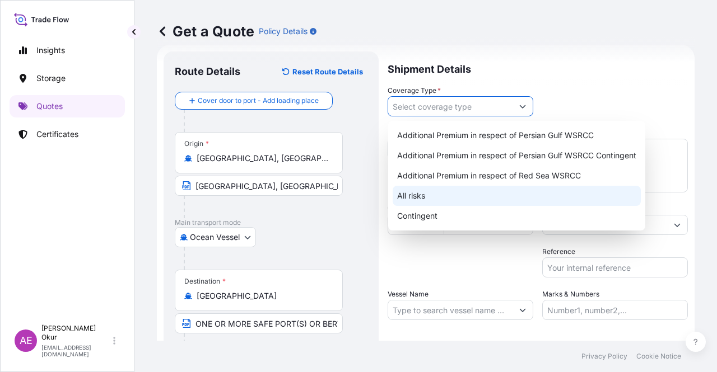
click at [421, 200] on div "All risks" at bounding box center [516, 196] width 248 height 20
type input "All risks"
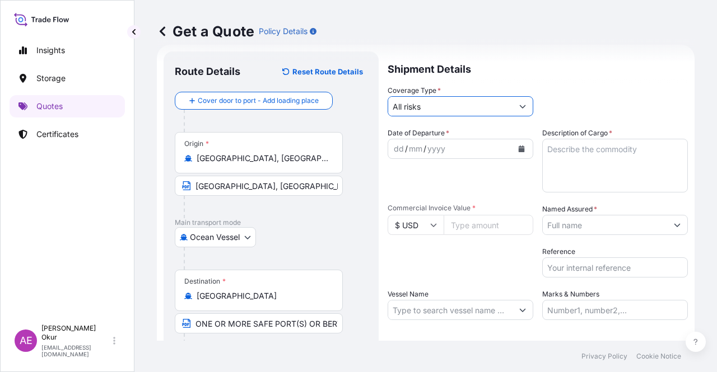
click at [394, 145] on div "dd" at bounding box center [398, 148] width 12 height 13
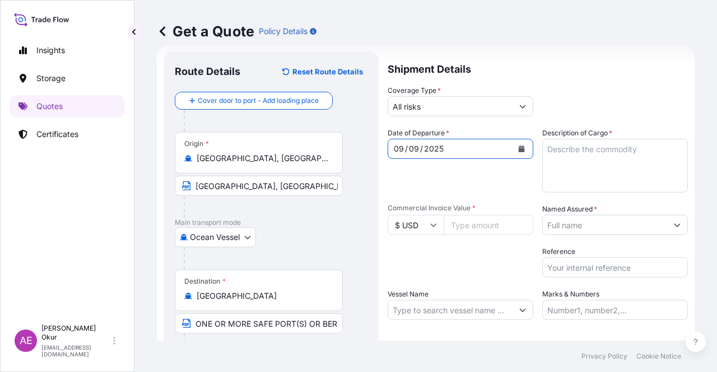
click at [574, 157] on textarea "Description of Cargo *" at bounding box center [615, 166] width 146 height 54
paste textarea "BUTANE"
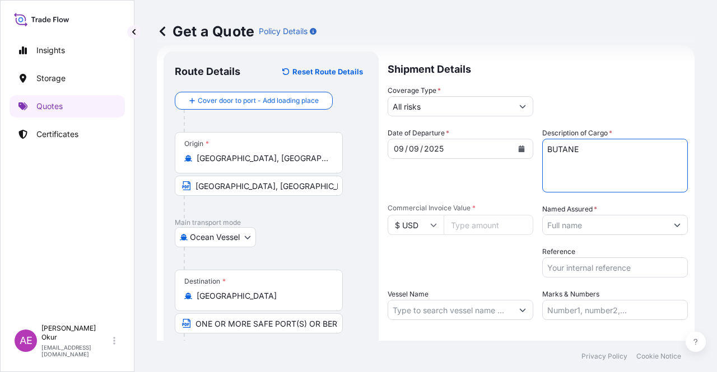
type textarea "BUTANE"
click at [475, 227] on input "Commercial Invoice Value *" at bounding box center [488, 225] width 90 height 20
paste input "17633964.5"
type input "17633964.5"
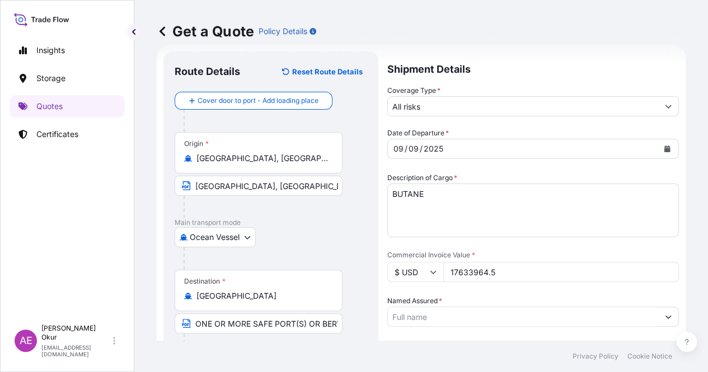
click at [589, 299] on input "Named Assured *" at bounding box center [523, 317] width 270 height 20
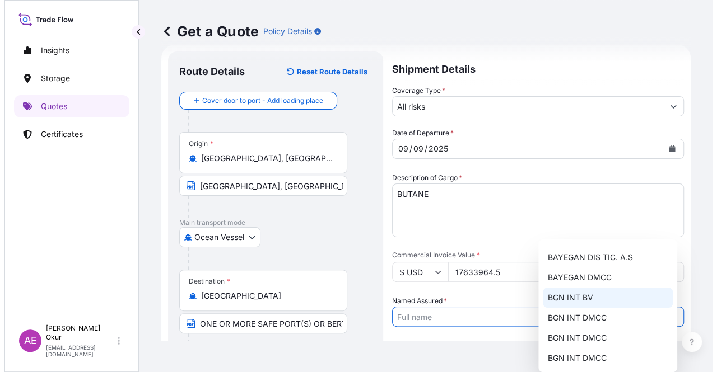
scroll to position [67, 0]
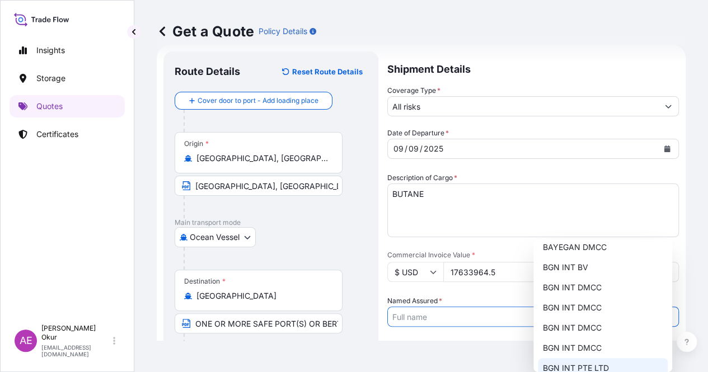
click at [586, 299] on span "BGN INT PTE LTD" at bounding box center [575, 368] width 66 height 11
type input "BGN INT PTE LTD"
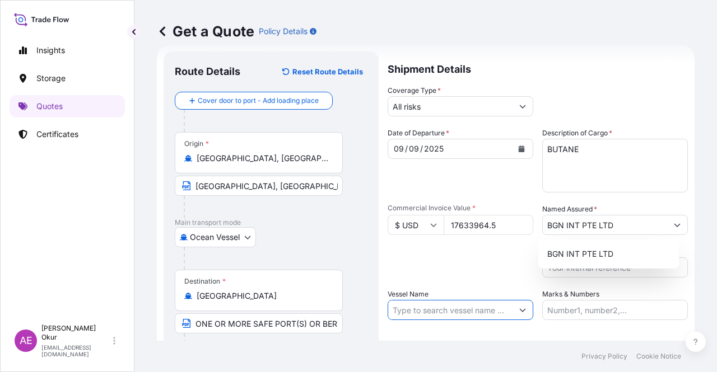
click at [428, 299] on input "Vessel Name" at bounding box center [450, 310] width 124 height 20
paste input "GAS KAISERIN"
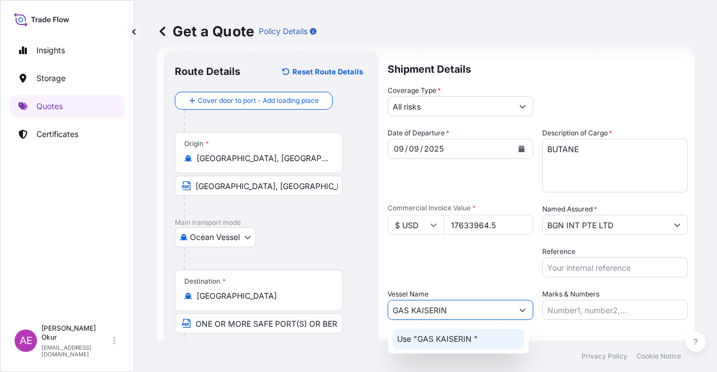
click at [457, 299] on p "Use "GAS KAISERIN "" at bounding box center [437, 339] width 81 height 11
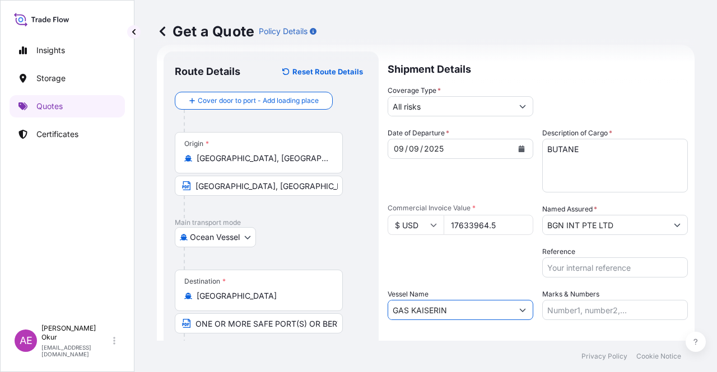
type input "GAS KAISERIN"
click at [589, 299] on input "Marks & Numbers" at bounding box center [615, 310] width 146 height 20
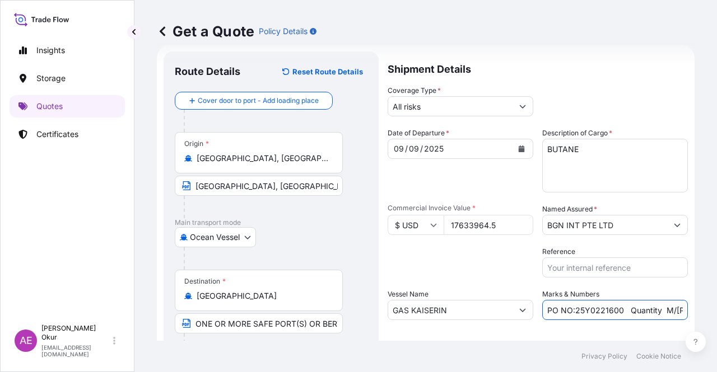
drag, startPoint x: 570, startPoint y: 311, endPoint x: 616, endPoint y: 311, distance: 46.5
click at [589, 299] on input "PO NO:25Y0221600 Quantity M/[PERSON_NAME]: 25.042,46 Premium: USD 1.705,97" at bounding box center [615, 310] width 146 height 20
paste input "189500"
drag, startPoint x: 648, startPoint y: 305, endPoint x: 677, endPoint y: 311, distance: 29.6
click at [589, 299] on input "PO NO:25Y0189500 Quantity M/[PERSON_NAME]: 25.042,46 Premium: USD 1.705,97" at bounding box center [615, 310] width 146 height 20
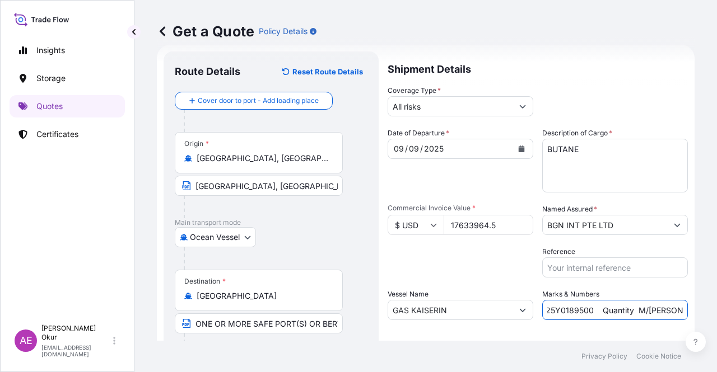
click at [589, 299] on input "PO NO:25Y0189500 Quantity M/[PERSON_NAME]: 25.042,46 Premium: USD 1.705,97" at bounding box center [615, 310] width 146 height 20
drag, startPoint x: 665, startPoint y: 311, endPoint x: 683, endPoint y: 311, distance: 17.9
click at [589, 299] on form "Route Details Reset Route Details Cover door to port - Add loading place Place …" at bounding box center [425, 228] width 537 height 366
click at [589, 299] on input "PO NO:25Y0189500 Quantity M/[PERSON_NAME]: 25.042,46 Premium: USD 1.705,97" at bounding box center [615, 310] width 146 height 20
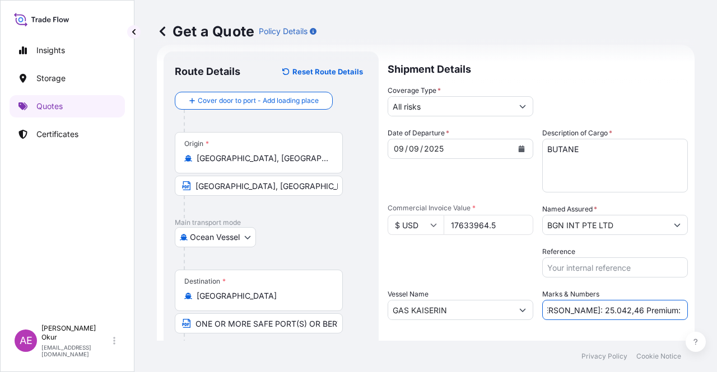
drag, startPoint x: 552, startPoint y: 309, endPoint x: 589, endPoint y: 310, distance: 37.0
click at [589, 299] on input "PO NO:25Y0189500 Quantity M/[PERSON_NAME]: 25.042,46 Premium: USD 1.705,97" at bounding box center [615, 310] width 146 height 20
paste input "32.726,5"
click at [549, 299] on input "PO NO:25Y0189500 Quantity M/[PERSON_NAME]:32.726,56 Premium: USD 1.705,97" at bounding box center [615, 310] width 146 height 20
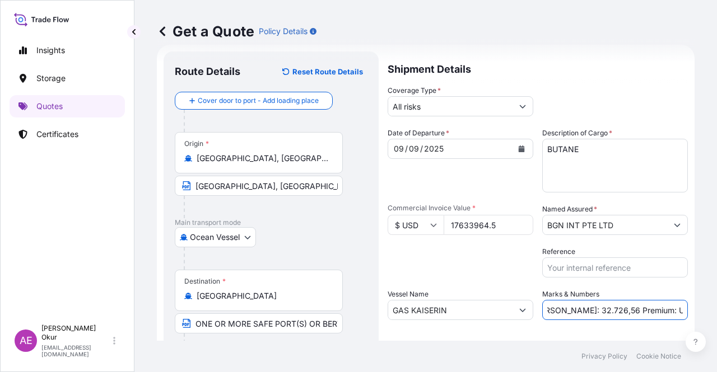
drag, startPoint x: 643, startPoint y: 318, endPoint x: 715, endPoint y: 313, distance: 72.9
click at [589, 299] on div "Get a Quote Policy Details Route Details Reset Route Details Cover door to port…" at bounding box center [425, 170] width 582 height 341
click at [589, 299] on input "PO NO:25Y0189500 Quantity M/[PERSON_NAME]: 32.726,56 Premium: USD 1.705,97" at bounding box center [615, 310] width 146 height 20
drag, startPoint x: 643, startPoint y: 310, endPoint x: 716, endPoint y: 306, distance: 72.8
click at [589, 299] on div "Get a Quote Policy Details Route Details Reset Route Details Cover door to port…" at bounding box center [425, 170] width 582 height 341
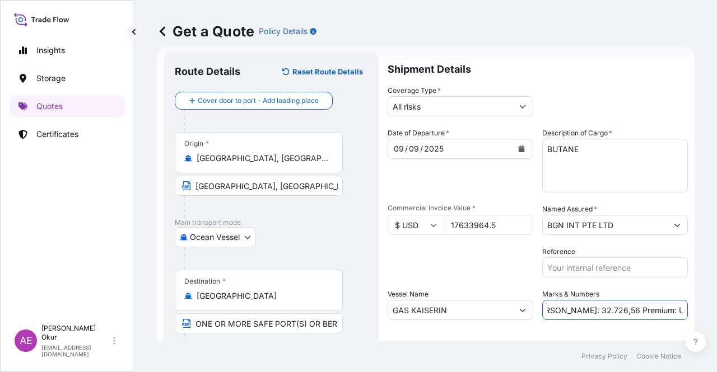
paste input "939,74"
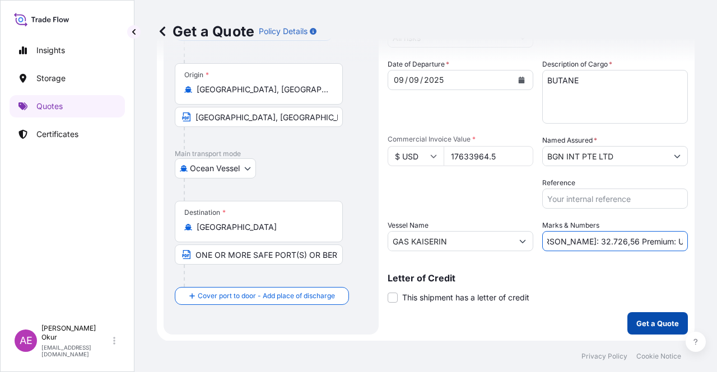
type input "PO NO:25Y0189500 Quantity M/[PERSON_NAME]: 32.726,56 Premium: USD 1.939,74"
click at [589, 299] on button "Get a Quote" at bounding box center [657, 323] width 60 height 22
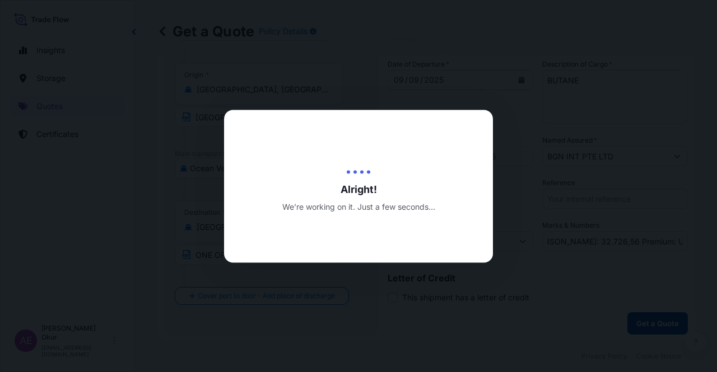
scroll to position [0, 0]
select select "Ocean Vessel"
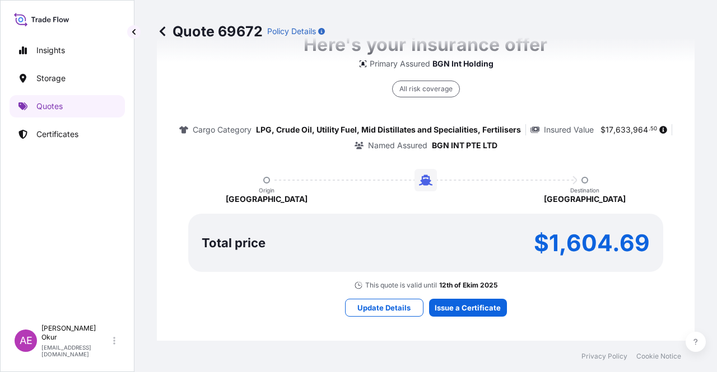
click at [456, 296] on div "Here's your insurance offer Primary Assured BGN Int Holding All risk coverage C…" at bounding box center [425, 173] width 506 height 651
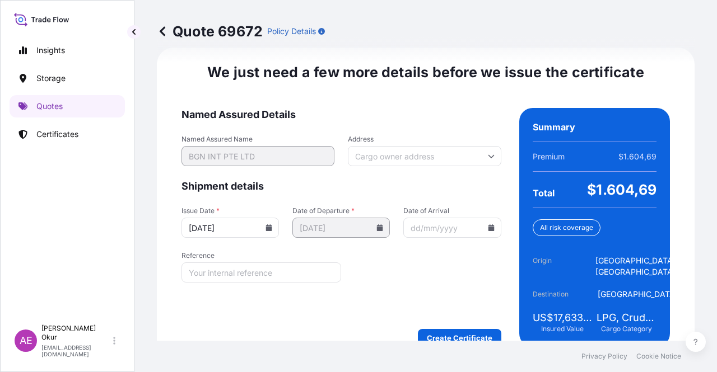
scroll to position [1413, 0]
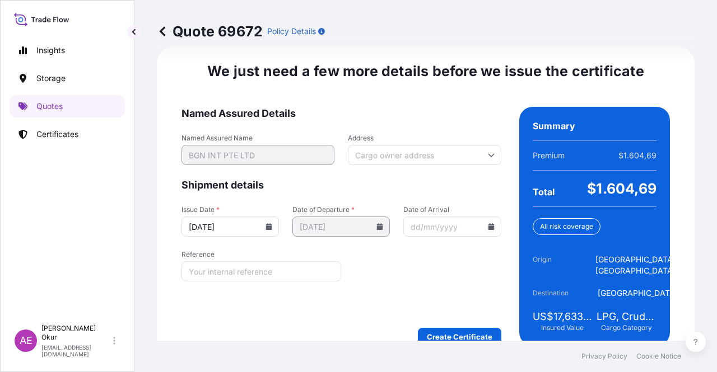
click at [458, 299] on form "Named Assured Details Named Assured Name BGN INT PTE LTD Address Shipment detai…" at bounding box center [341, 226] width 320 height 239
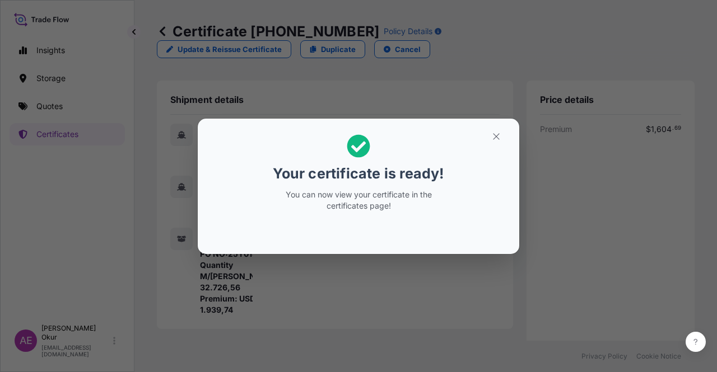
click at [493, 127] on section "Your certificate is ready! You can now view your certificate in the certificate…" at bounding box center [358, 186] width 321 height 135
click at [494, 136] on icon "button" at bounding box center [496, 137] width 10 height 10
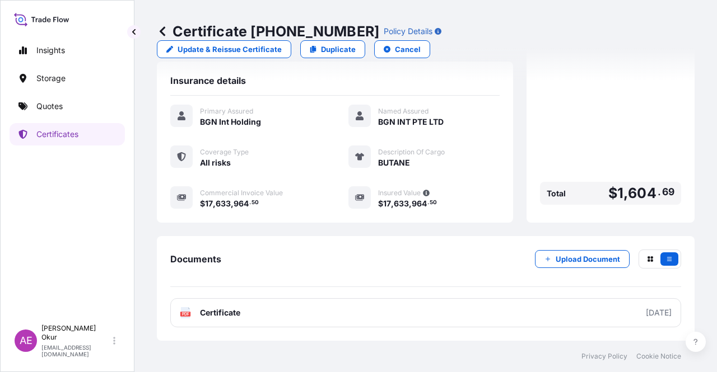
scroll to position [291, 0]
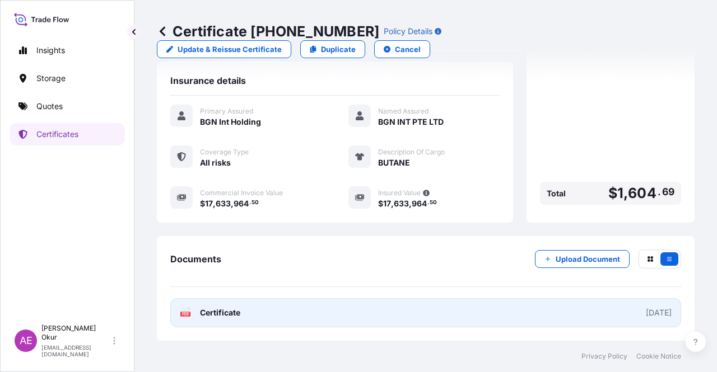
click at [219, 299] on span "Certificate" at bounding box center [220, 312] width 40 height 11
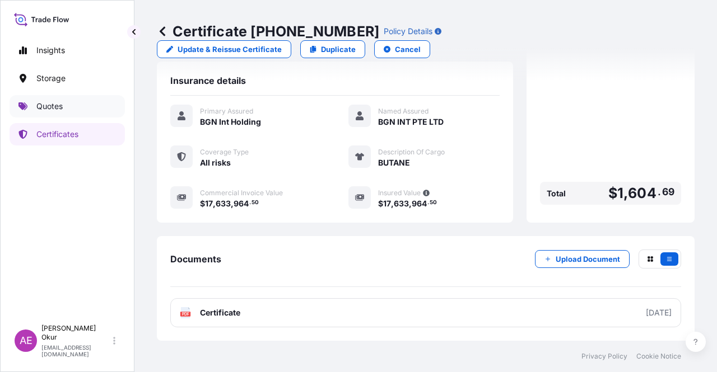
click at [38, 111] on p "Quotes" at bounding box center [49, 106] width 26 height 11
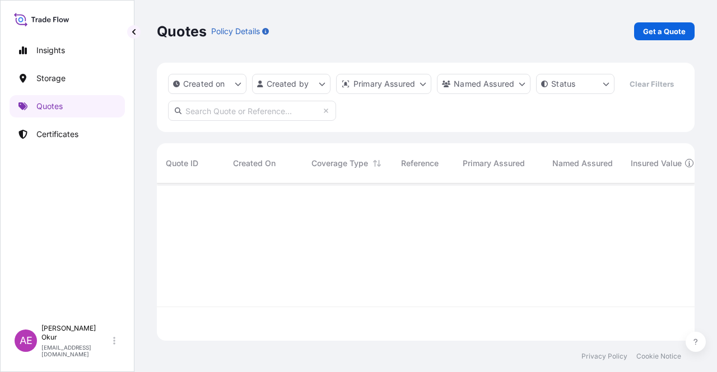
scroll to position [155, 528]
click at [589, 40] on link "Get a Quote" at bounding box center [664, 31] width 60 height 18
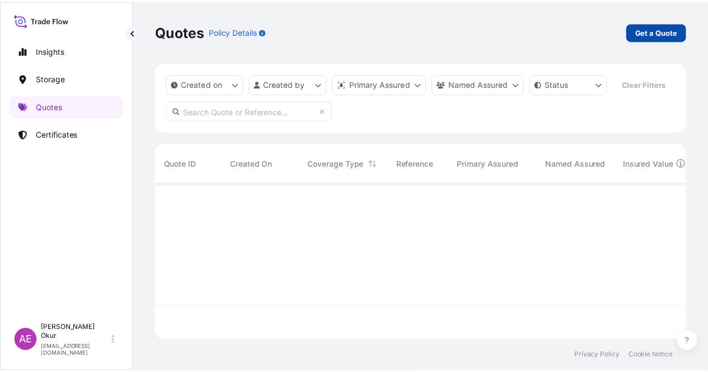
scroll to position [18, 0]
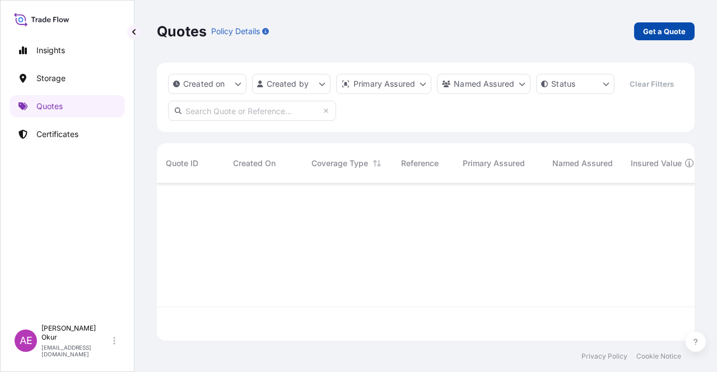
select select "Ocean Vessel"
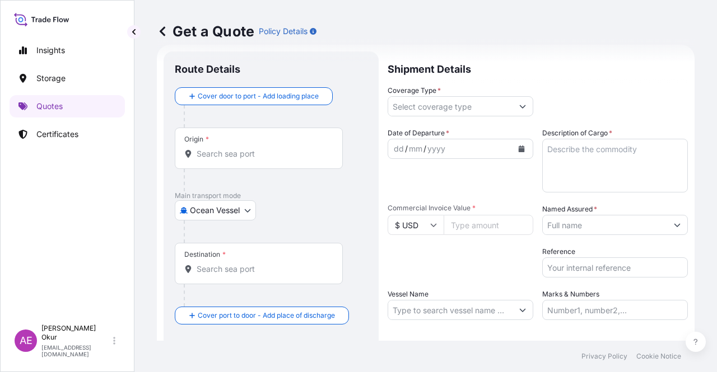
click at [258, 152] on input "Origin *" at bounding box center [262, 153] width 132 height 11
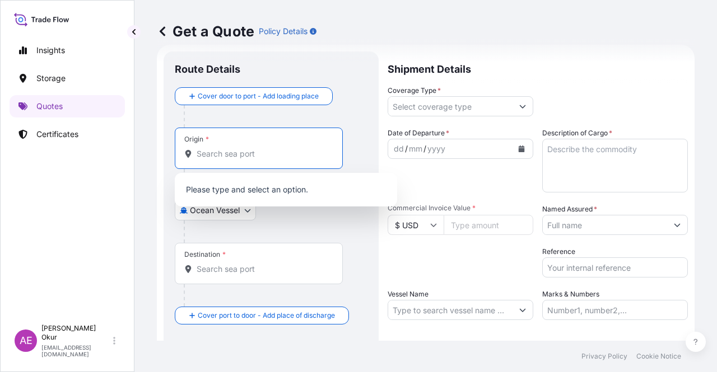
paste input "RAS LANUF"
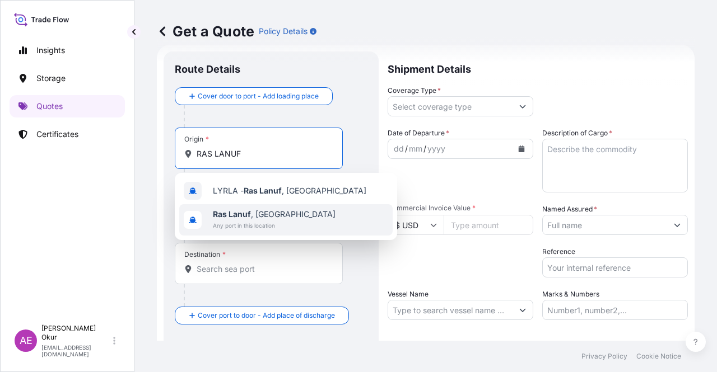
click at [259, 213] on div "LYRLA - [GEOGRAPHIC_DATA] , [GEOGRAPHIC_DATA] [GEOGRAPHIC_DATA] , [GEOGRAPHIC_D…" at bounding box center [286, 206] width 222 height 67
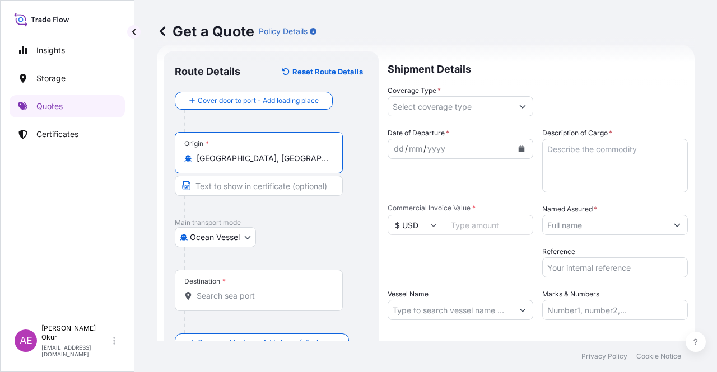
type input "[GEOGRAPHIC_DATA], [GEOGRAPHIC_DATA]"
click at [254, 182] on input "Text to appear on certificate" at bounding box center [259, 186] width 168 height 20
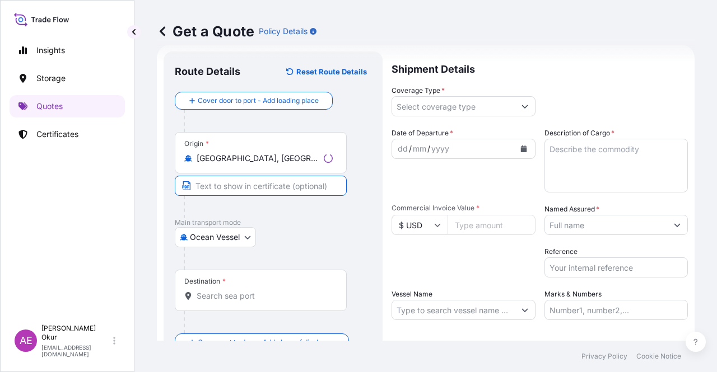
paste input "RAS LANUF"
type input "RAS LANUF / [GEOGRAPHIC_DATA]"
click at [225, 296] on input "Destination *" at bounding box center [262, 296] width 132 height 11
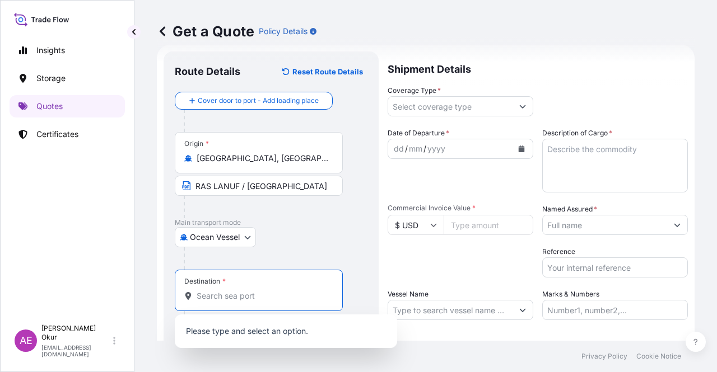
paste input "[GEOGRAPHIC_DATA]"
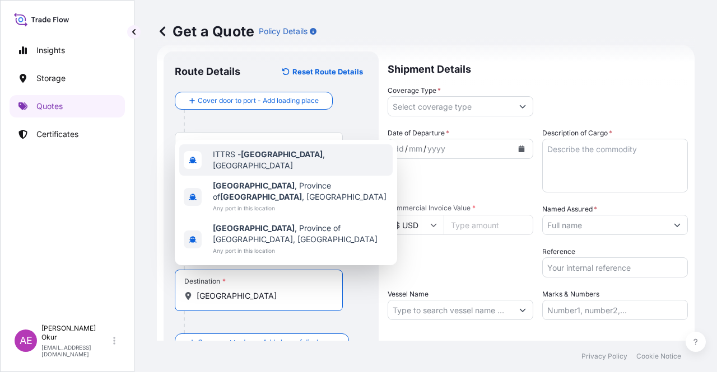
click at [294, 176] on div "ITTRS - [GEOGRAPHIC_DATA] , [GEOGRAPHIC_DATA]" at bounding box center [285, 159] width 213 height 31
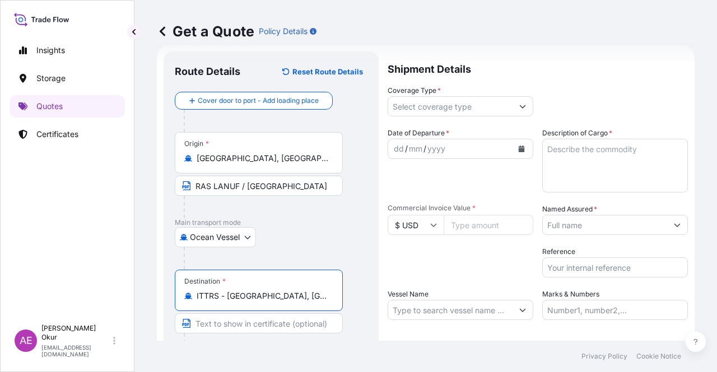
type input "ITTRS - [GEOGRAPHIC_DATA], [GEOGRAPHIC_DATA]"
click at [236, 299] on input "Text to appear on certificate" at bounding box center [259, 323] width 168 height 20
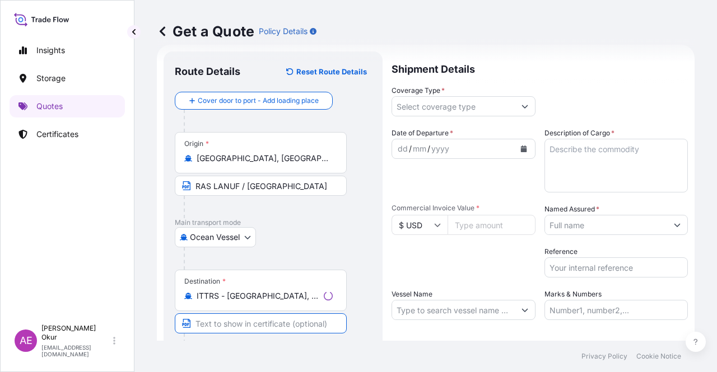
paste input "[GEOGRAPHIC_DATA]"
type input "[GEOGRAPHIC_DATA] / [GEOGRAPHIC_DATA]"
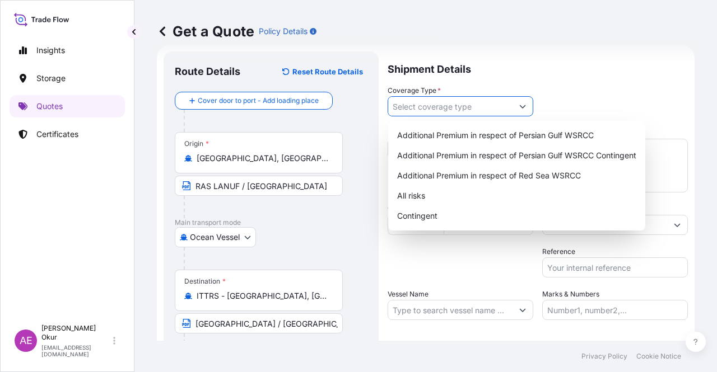
click at [427, 108] on input "Coverage Type *" at bounding box center [450, 106] width 124 height 20
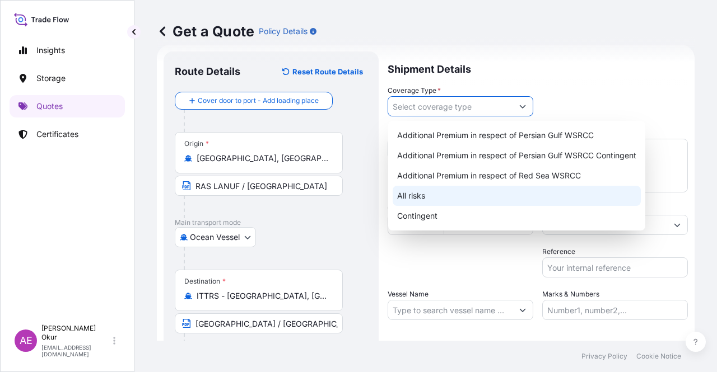
click at [420, 199] on div "All risks" at bounding box center [516, 196] width 248 height 20
type input "All risks"
click at [451, 192] on div "All risks" at bounding box center [516, 196] width 248 height 20
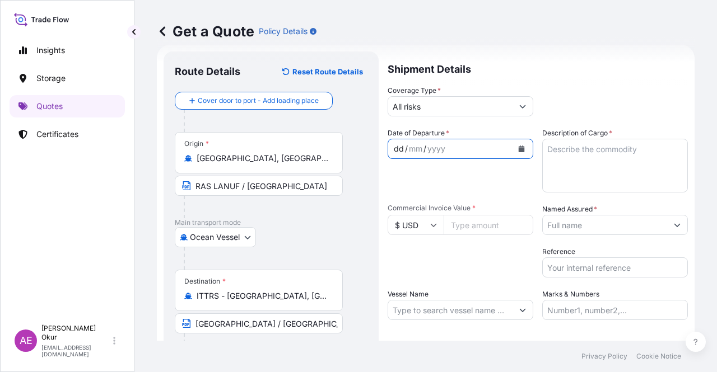
click at [395, 151] on div "dd" at bounding box center [398, 148] width 12 height 13
click at [589, 186] on textarea "Description of Cargo *" at bounding box center [615, 166] width 146 height 54
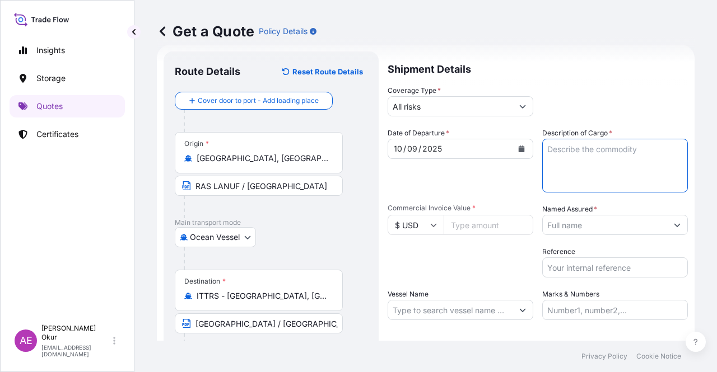
paste textarea "AMNA SIRTICA BLEND CRUDE OIL"
type textarea "AMNA SIRTICA BLEND CRUDE OIL"
click at [479, 224] on input "Commercial Invoice Value *" at bounding box center [488, 225] width 90 height 20
paste input "45144260.26"
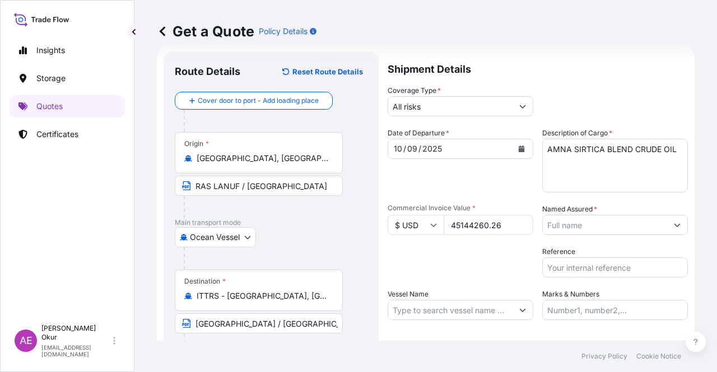
type input "45144260.26"
click at [589, 236] on div "Date of Departure * [DATE] Cargo Category * LPG, Crude Oil, Utility Fuel, Mid D…" at bounding box center [537, 224] width 300 height 193
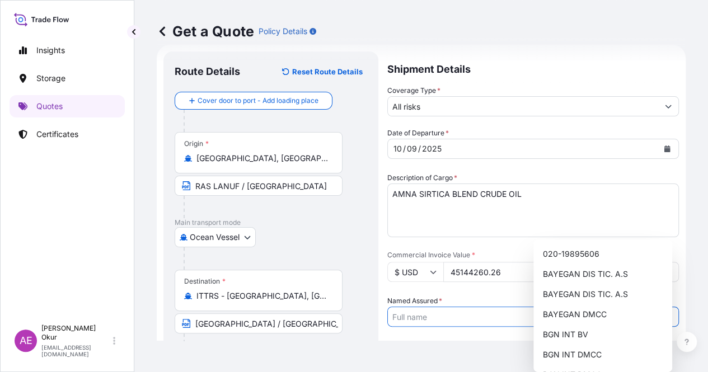
click at [589, 299] on input "Named Assured *" at bounding box center [523, 317] width 270 height 20
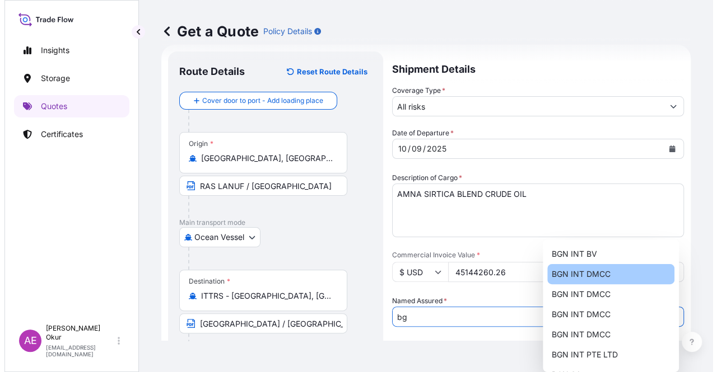
scroll to position [0, 0]
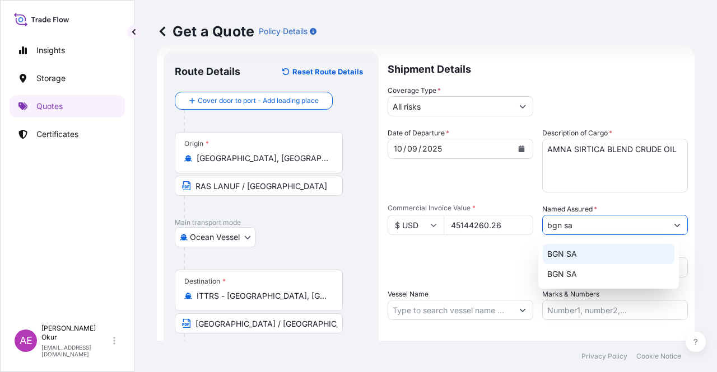
click at [580, 251] on div "BGN SA" at bounding box center [608, 254] width 132 height 20
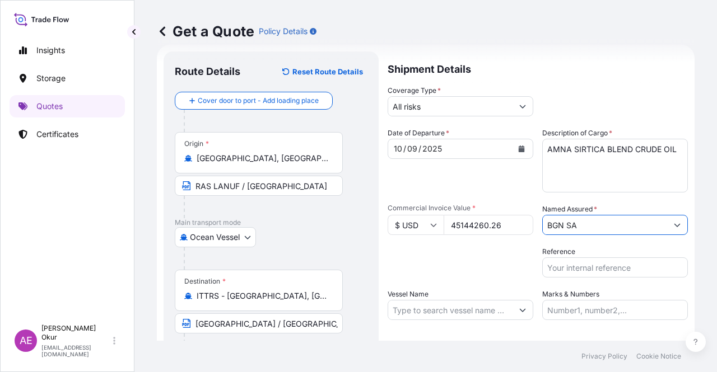
type input "BGN SA"
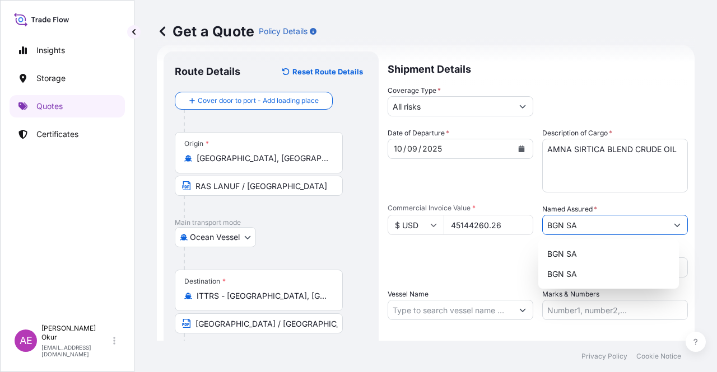
click at [455, 299] on input "Vessel Name" at bounding box center [450, 310] width 124 height 20
paste input "KRITI SAMARIA"
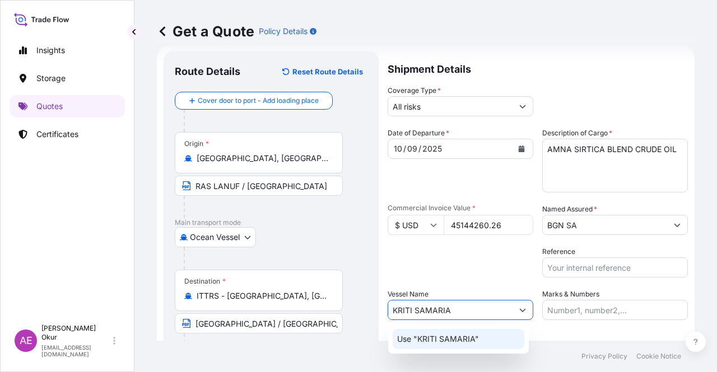
click at [471, 299] on div "Use "KRITI SAMARIA"" at bounding box center [458, 339] width 132 height 20
type input "KRITI SAMARIA"
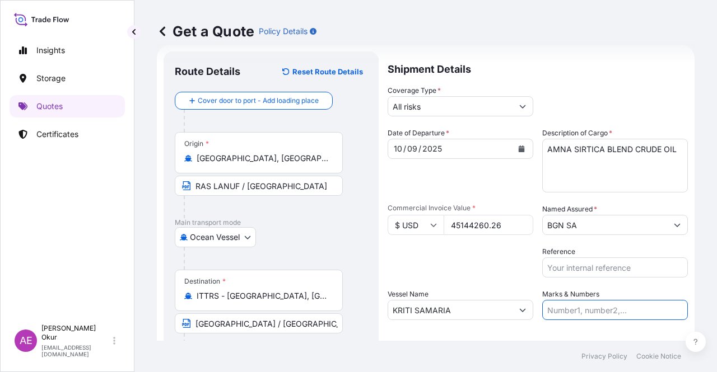
click at [577, 299] on input "Marks & Numbers" at bounding box center [615, 310] width 146 height 20
drag, startPoint x: 572, startPoint y: 311, endPoint x: 618, endPoint y: 310, distance: 45.9
click at [589, 299] on input "PO NO:25Y0221600 Quantity M/[PERSON_NAME]: 25.042,46 Premium: USD 1.705,97" at bounding box center [615, 310] width 146 height 20
paste input "369"
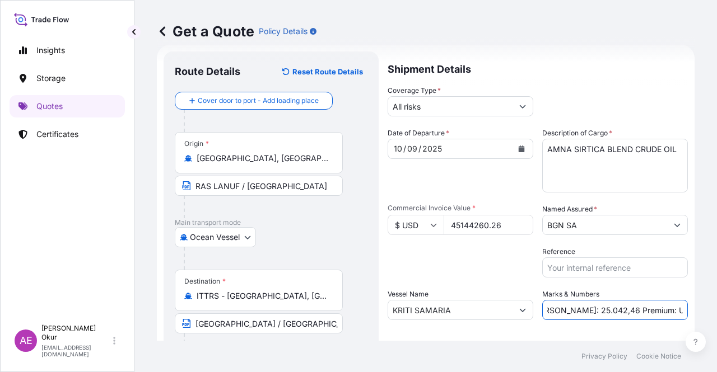
drag, startPoint x: 664, startPoint y: 316, endPoint x: 681, endPoint y: 316, distance: 16.2
click at [589, 299] on form "Route Details Reset Route Details Cover door to port - Add loading place Place …" at bounding box center [425, 228] width 537 height 366
click at [589, 299] on input "PO NO:25Y0236900 Quantity M/[PERSON_NAME]: 25.042,46 Premium: USD 1.705,97" at bounding box center [615, 310] width 146 height 20
click at [551, 299] on input "PO NO:25Y0236900 Quantity M/[PERSON_NAME]: 25.042,46 Premium: USD 1.705,97" at bounding box center [615, 310] width 146 height 20
click at [549, 299] on input "PO NO:25Y0236900 Quantity M/[PERSON_NAME]: 25.042,46 Premium: USD 1.705,97" at bounding box center [615, 310] width 146 height 20
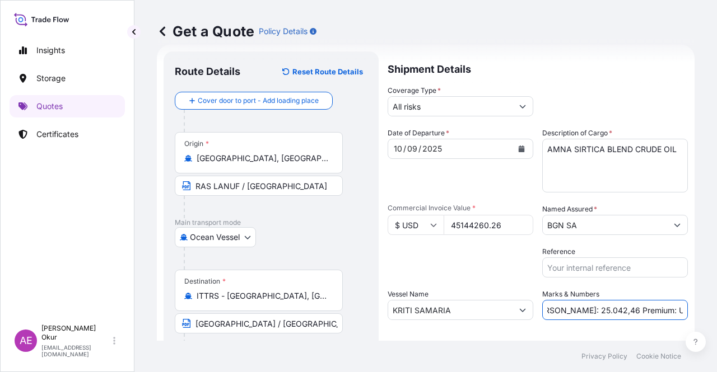
drag, startPoint x: 549, startPoint y: 308, endPoint x: 584, endPoint y: 311, distance: 35.4
click at [584, 299] on input "PO NO:25Y0236900 Quantity M/[PERSON_NAME]: 25.042,46 Premium: USD 1.705,97" at bounding box center [615, 310] width 146 height 20
paste input "79.968,29"
drag, startPoint x: 635, startPoint y: 306, endPoint x: 716, endPoint y: 310, distance: 81.3
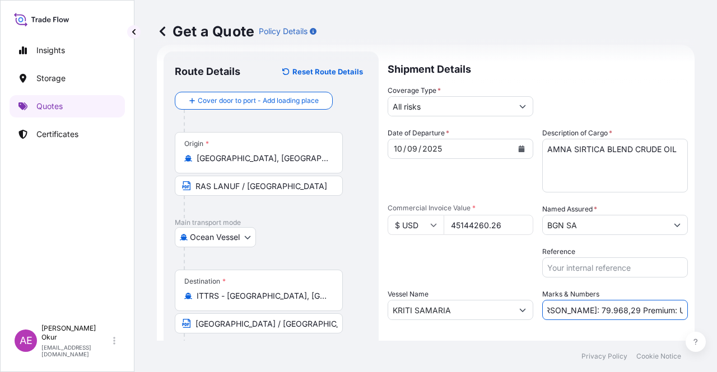
click at [589, 299] on div "Get a Quote Policy Details Route Details Reset Route Details Cover door to port…" at bounding box center [425, 170] width 582 height 341
click at [589, 299] on input "PO NO:25Y0236900 Quantity M/[PERSON_NAME]: 79.968,29 Premium: USD 1.705,97" at bounding box center [615, 310] width 146 height 20
drag, startPoint x: 645, startPoint y: 310, endPoint x: 713, endPoint y: 310, distance: 68.3
click at [589, 299] on div "Get a Quote Policy Details Route Details Reset Route Details Cover door to port…" at bounding box center [425, 170] width 582 height 341
paste input "4.965,8"
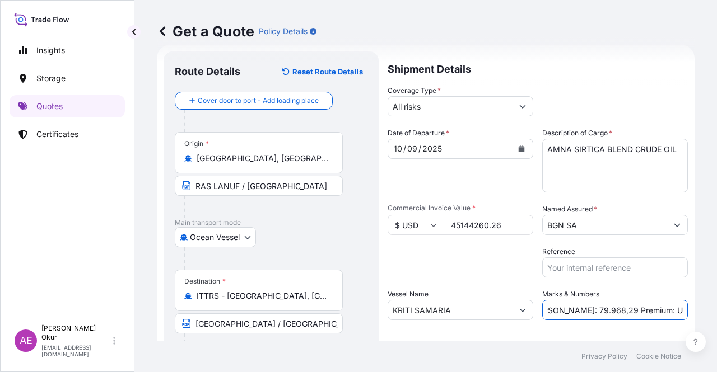
scroll to position [87, 0]
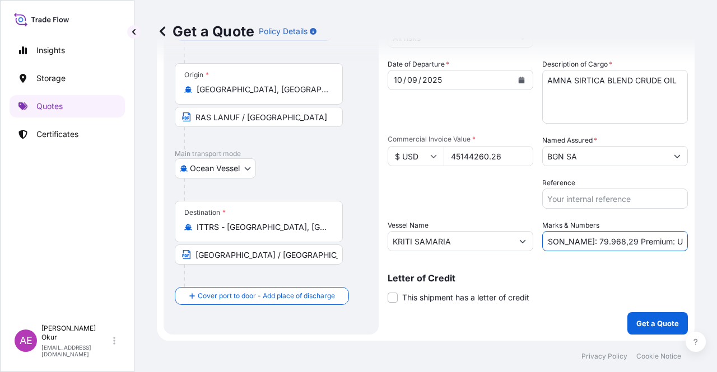
type input "PO NO:25Y0236900 Quantity M/[PERSON_NAME]: 79.968,29 Premium: USD 4.965,87"
click at [589, 299] on footer "Privacy Policy Cookie Notice" at bounding box center [425, 356] width 582 height 31
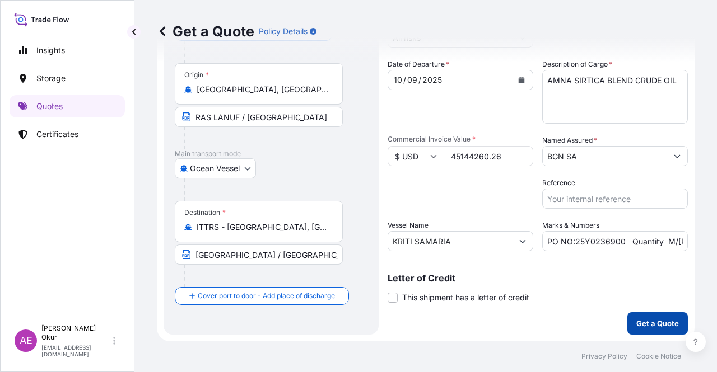
click at [589, 299] on p "Get a Quote" at bounding box center [657, 323] width 43 height 11
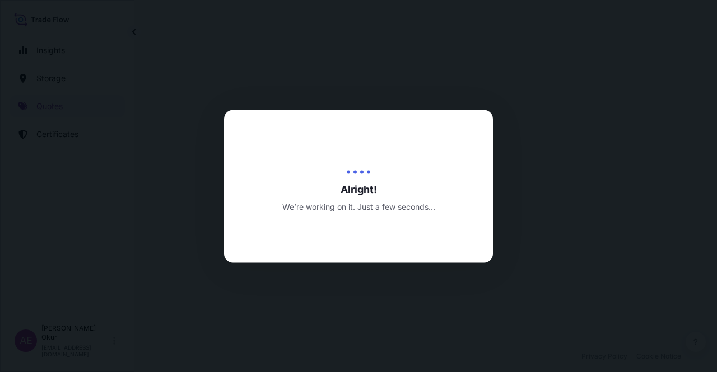
select select "Ocean Vessel"
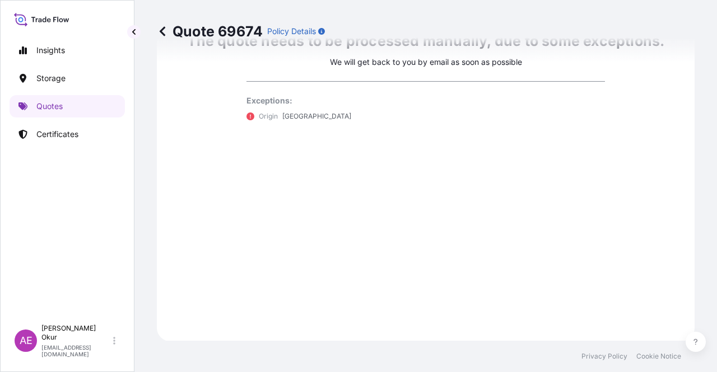
scroll to position [439, 0]
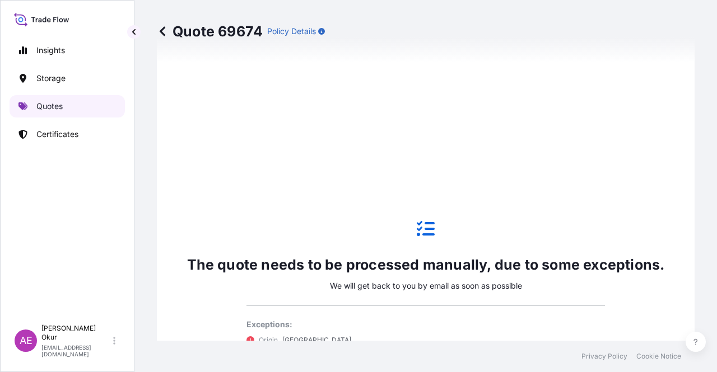
click at [65, 113] on link "Quotes" at bounding box center [67, 106] width 115 height 22
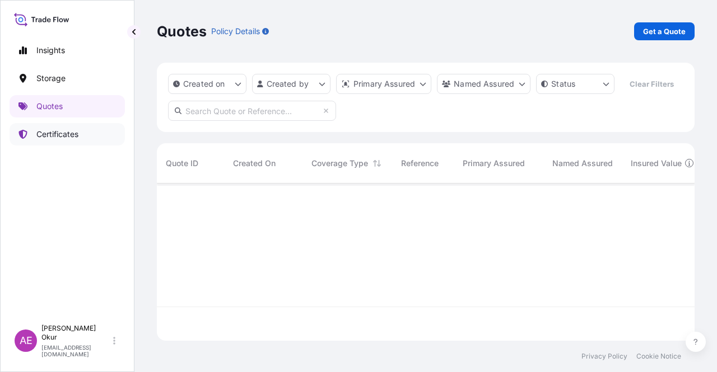
scroll to position [155, 528]
